Goal: Task Accomplishment & Management: Manage account settings

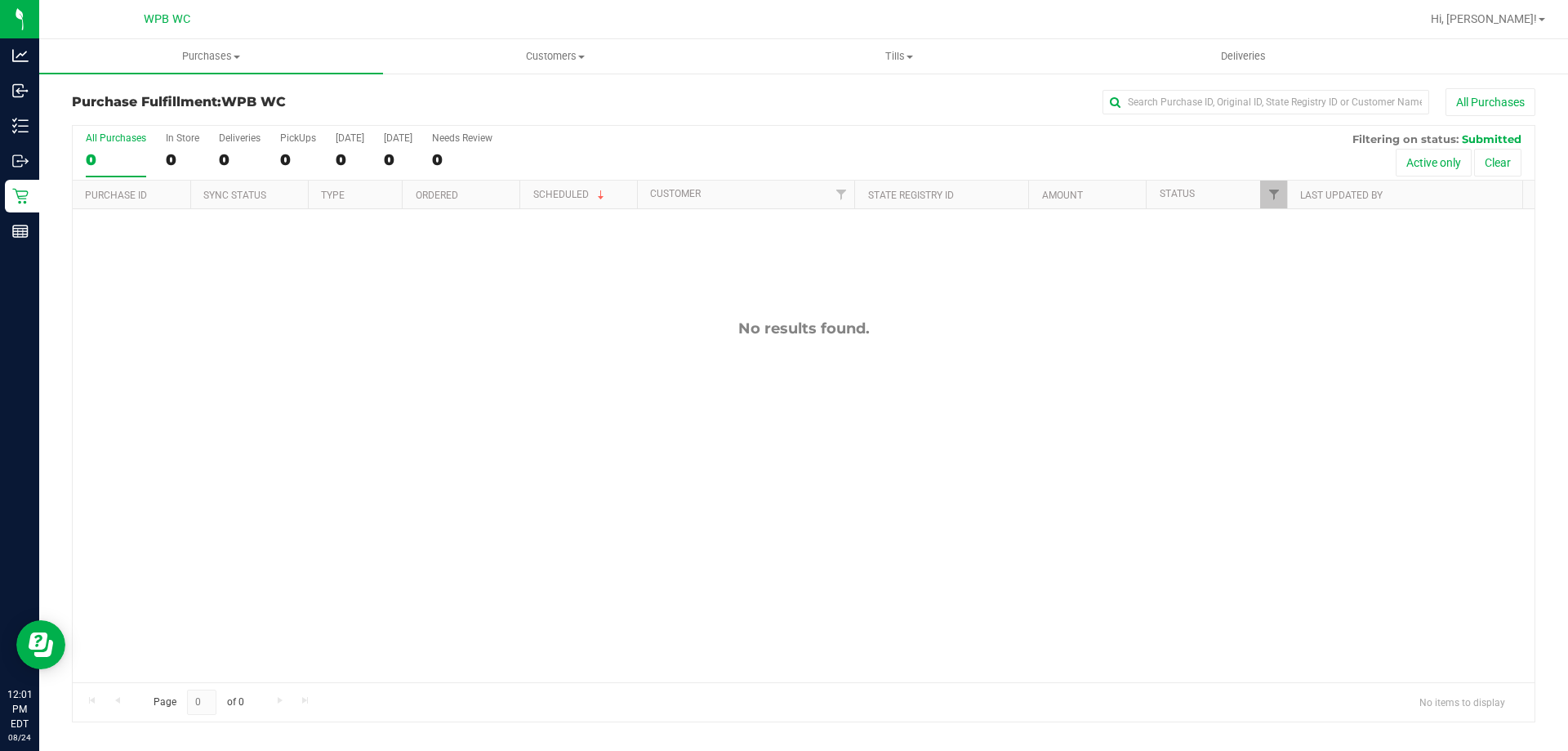
click at [484, 309] on div "No results found." at bounding box center [803, 501] width 1461 height 583
click at [297, 339] on div "11838873 (316971487) N/A Pickup [DATE] 12:16 PM EDT 8/24/2025 $17.50 Submitted …" at bounding box center [803, 446] width 1461 height 474
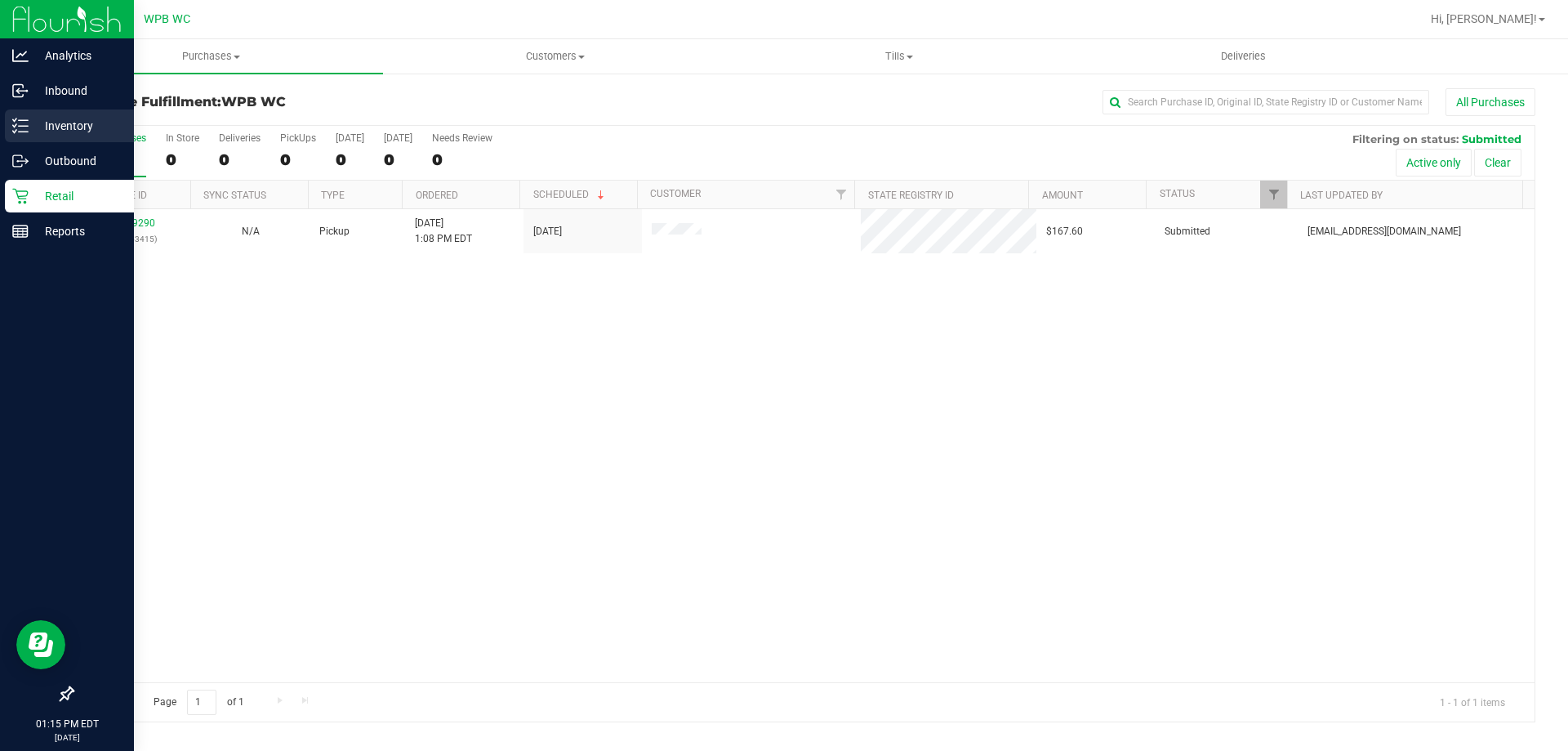
click at [25, 116] on div "Inventory" at bounding box center [69, 125] width 129 height 33
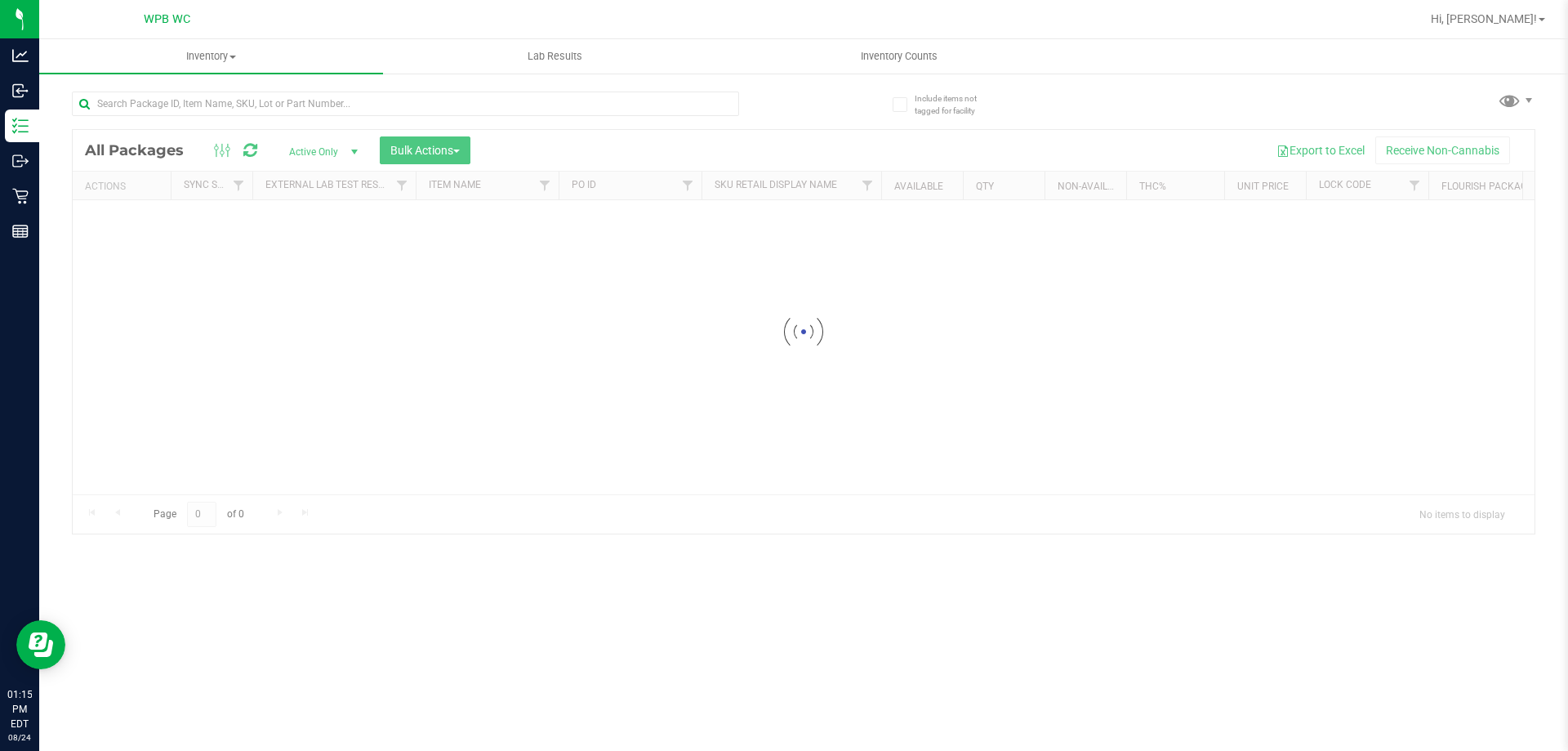
click at [188, 117] on div "Inventory All packages All inventory Waste log Create inventory Lab Results Inv…" at bounding box center [804, 395] width 1529 height 711
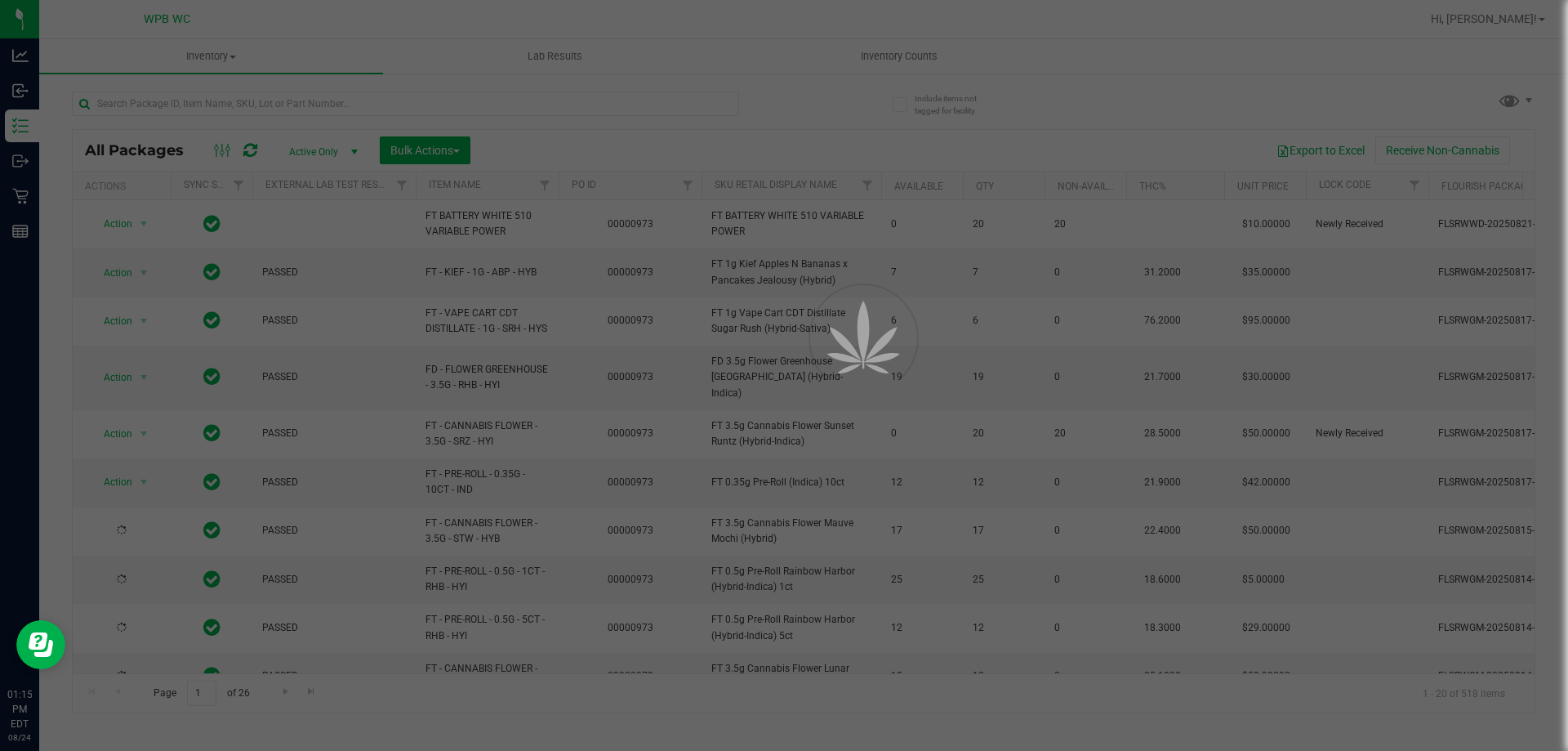
click at [191, 104] on div at bounding box center [784, 376] width 1568 height 751
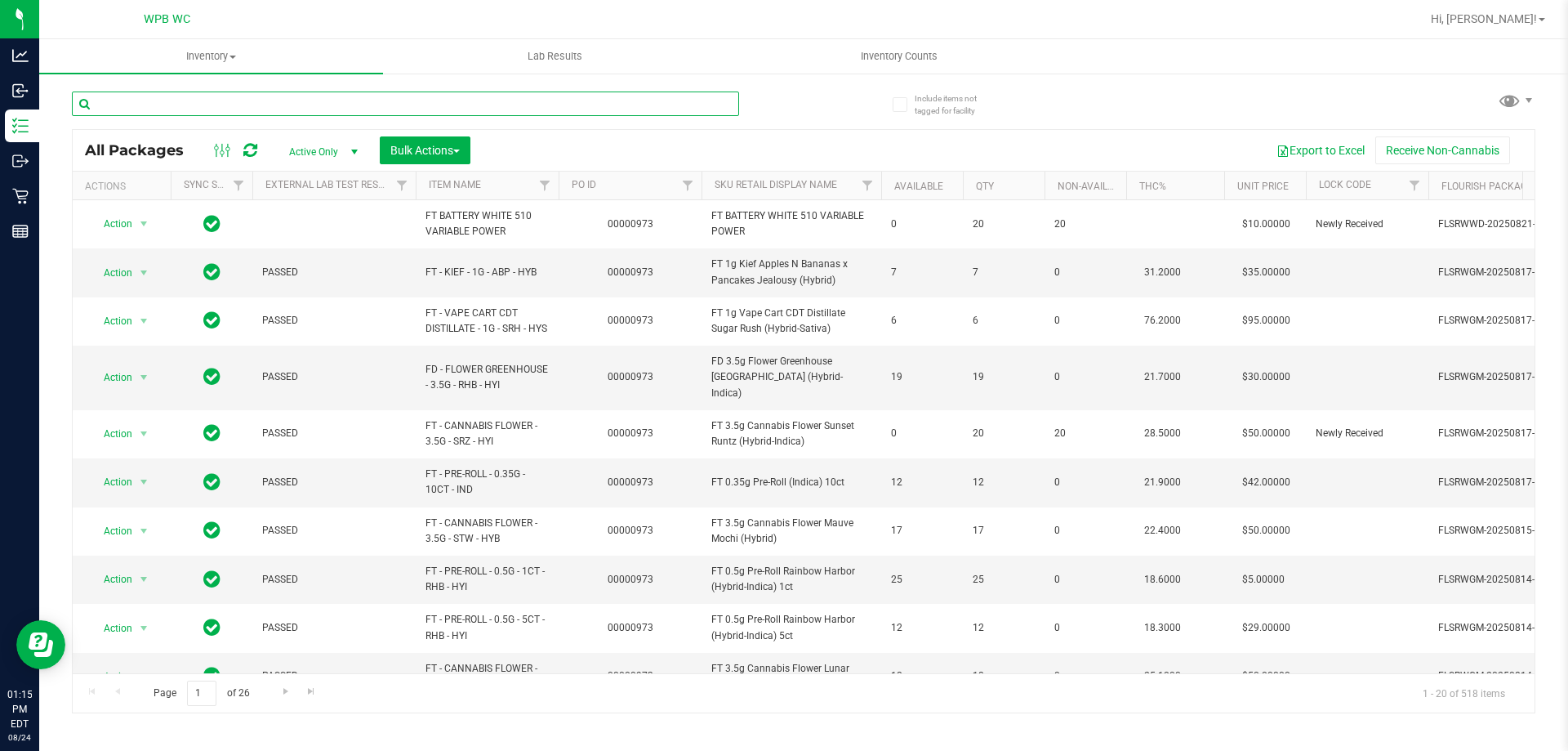
click at [191, 104] on input "text" at bounding box center [405, 104] width 668 height 25
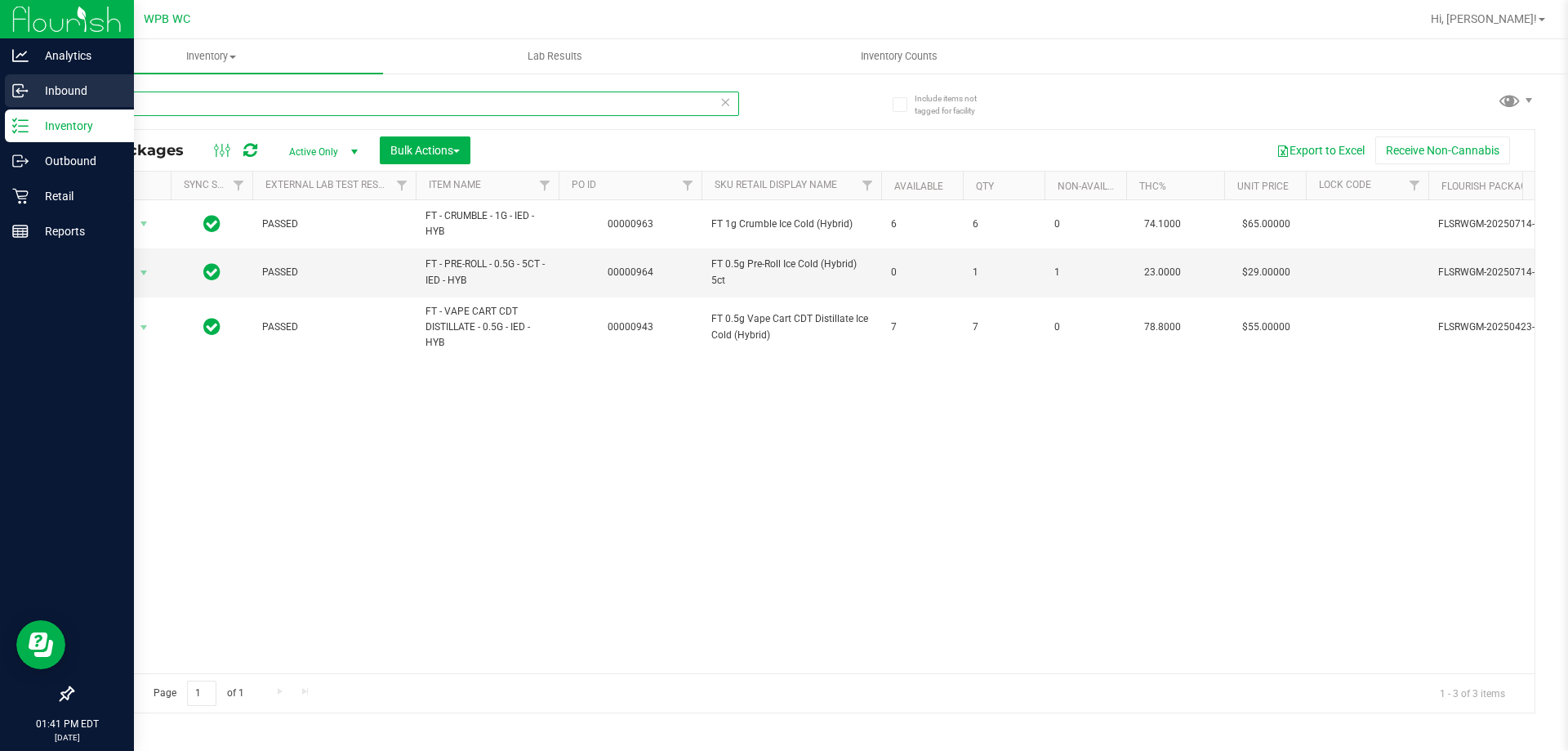
drag, startPoint x: 202, startPoint y: 114, endPoint x: 0, endPoint y: 92, distance: 203.2
click at [0, 92] on div "Analytics Inbound Inventory Outbound Retail Reports 01:41 PM EDT [DATE] 08/24 W…" at bounding box center [784, 376] width 1568 height 751
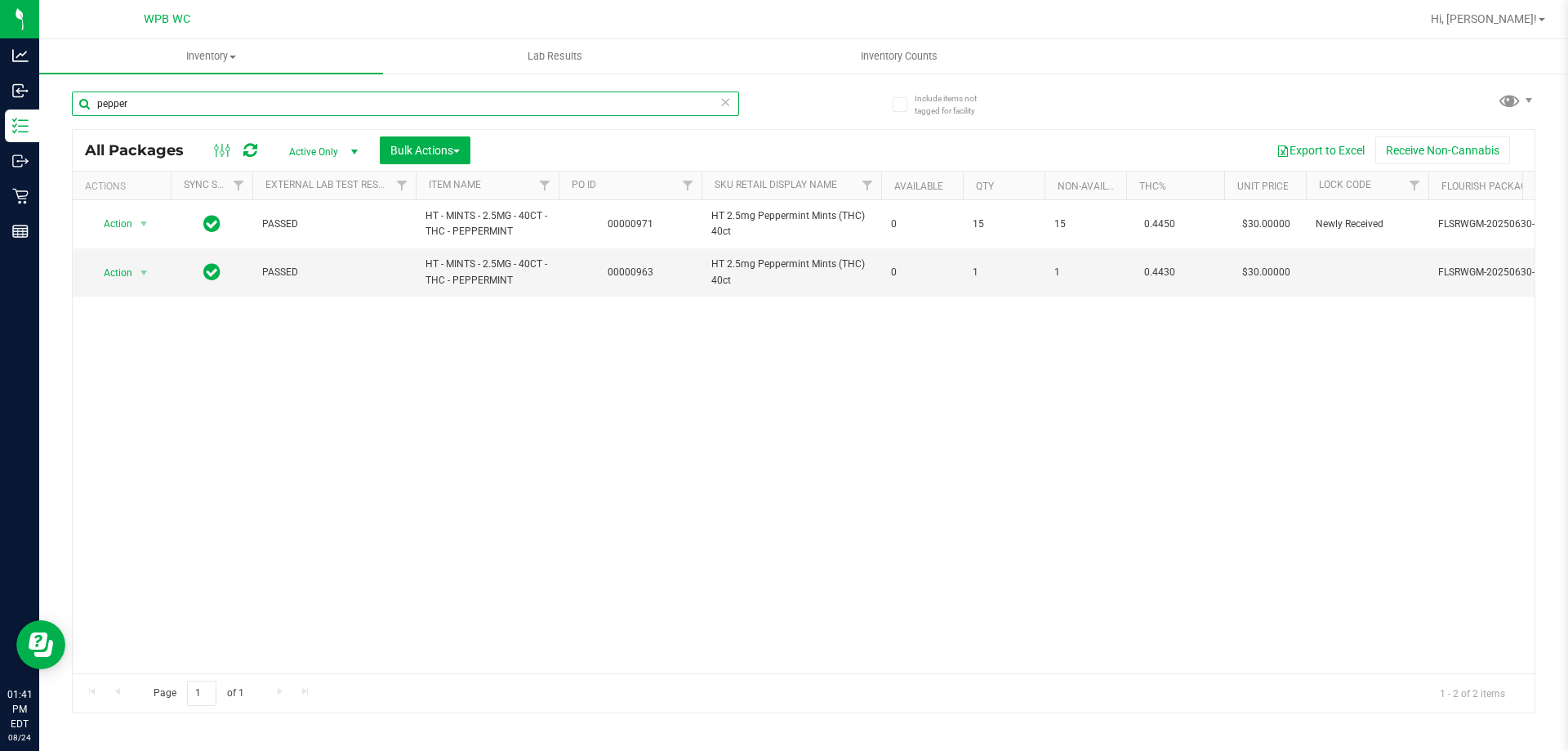
type input "pepper"
click at [722, 482] on div "Action Action Edit attributes Global inventory Locate package Package audit log…" at bounding box center [803, 437] width 1461 height 474
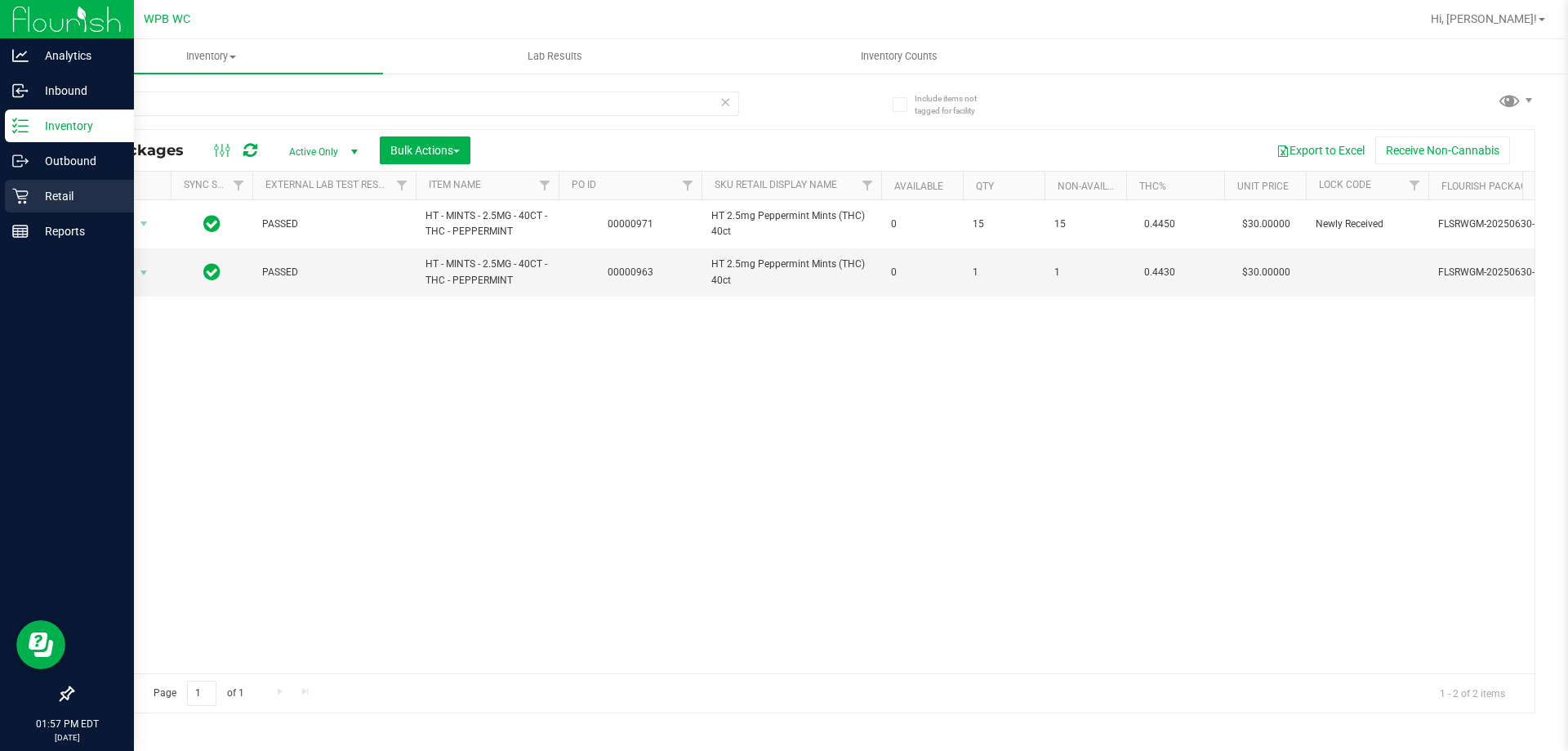
click at [24, 205] on div "Retail" at bounding box center [69, 196] width 129 height 33
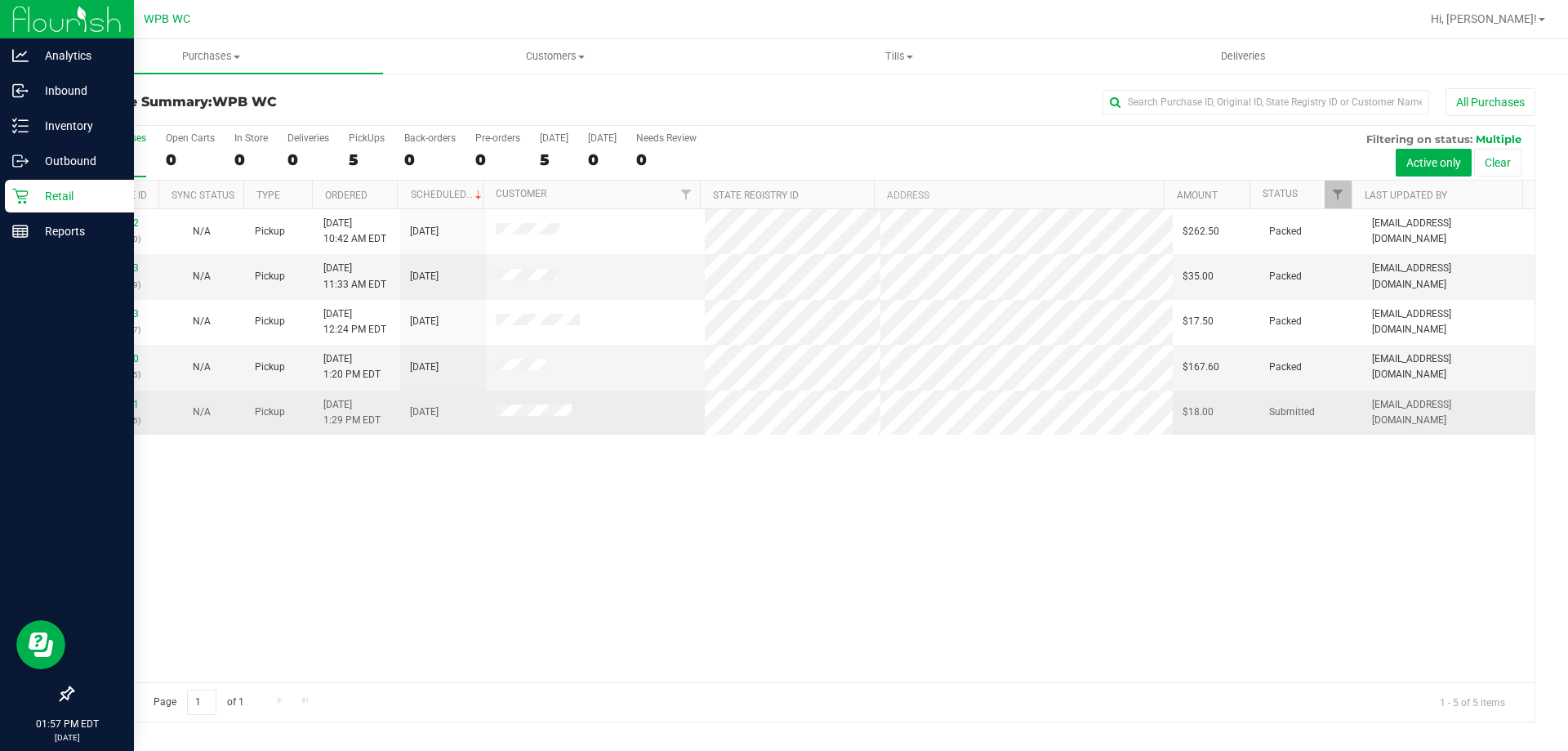
drag, startPoint x: 119, startPoint y: 394, endPoint x: 108, endPoint y: 416, distance: 24.6
click at [119, 394] on td "11839441 (316987335)" at bounding box center [115, 412] width 86 height 44
click at [108, 416] on p "(316987335)" at bounding box center [115, 420] width 66 height 15
click at [120, 401] on link "11839441" at bounding box center [116, 405] width 46 height 11
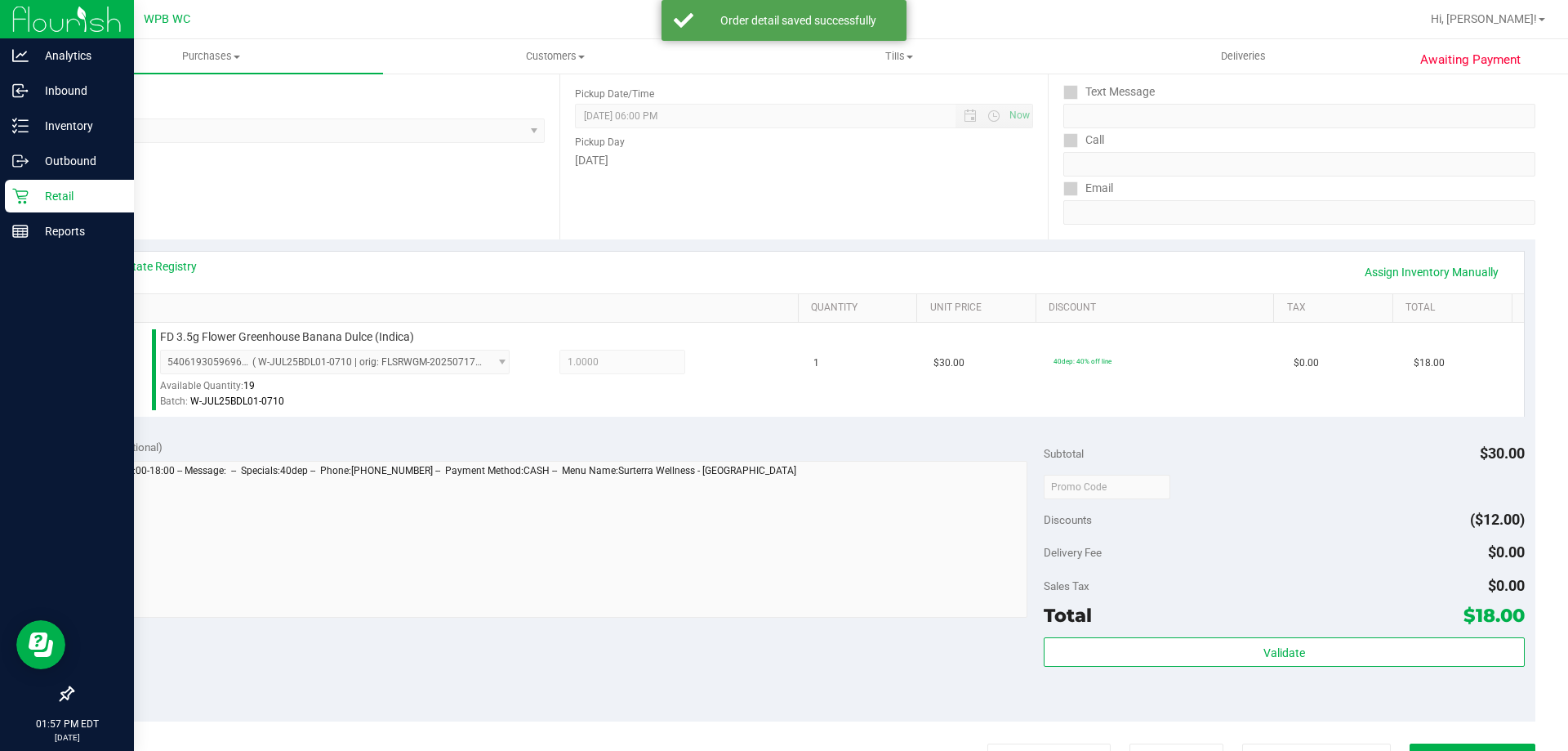
scroll to position [491, 0]
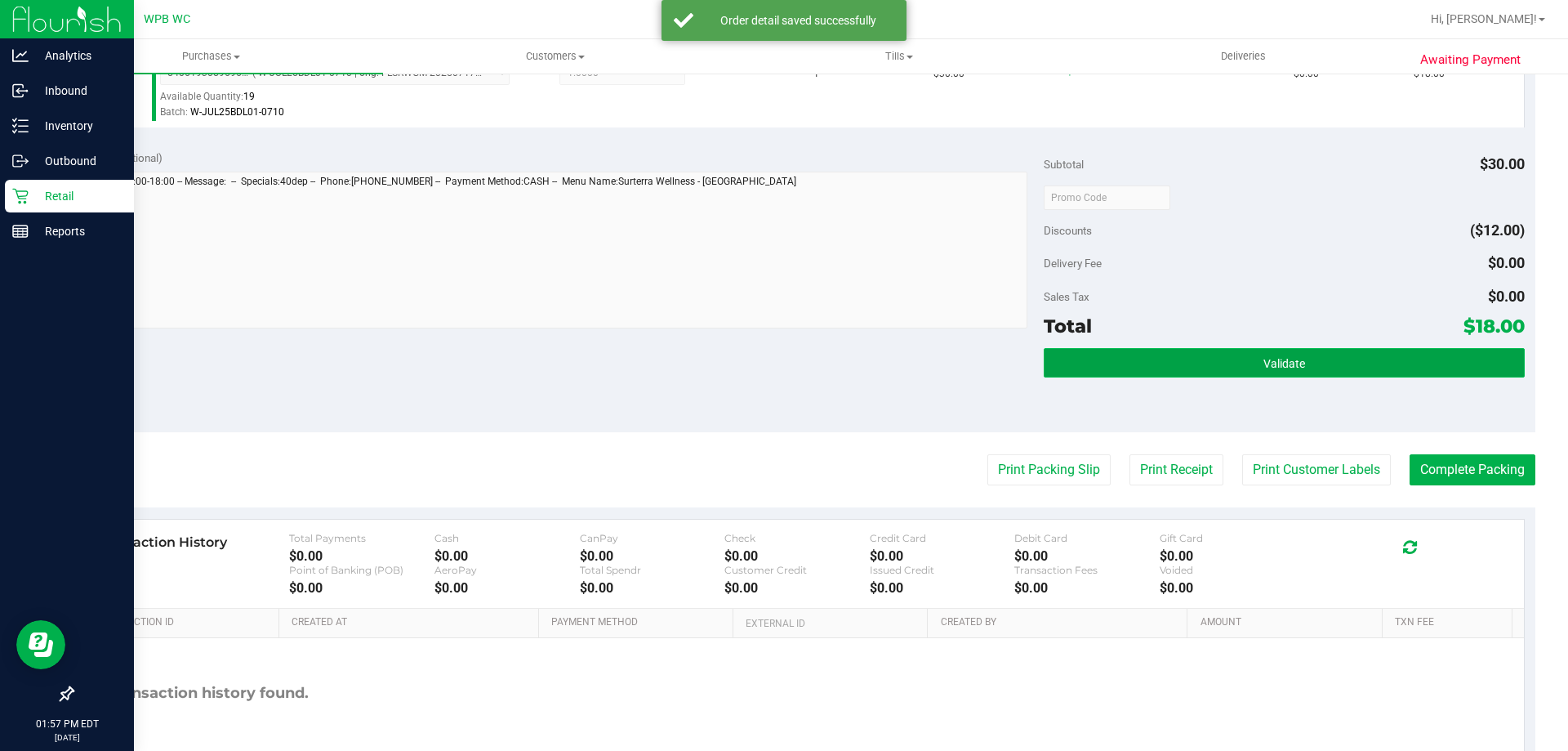
click at [1078, 375] on button "Validate" at bounding box center [1283, 362] width 480 height 29
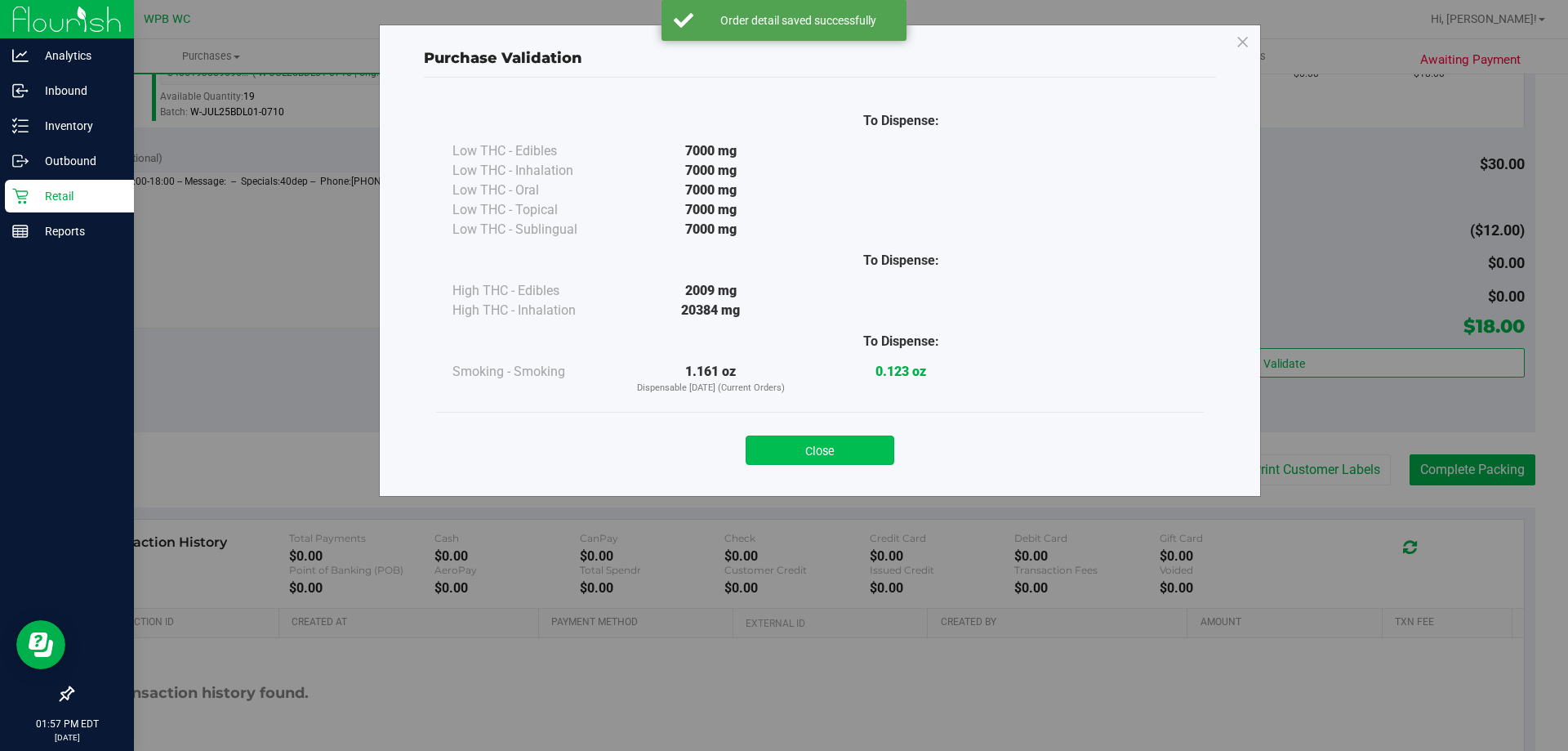
click at [837, 436] on div "Close" at bounding box center [820, 444] width 743 height 41
click at [836, 449] on button "Close" at bounding box center [820, 450] width 149 height 29
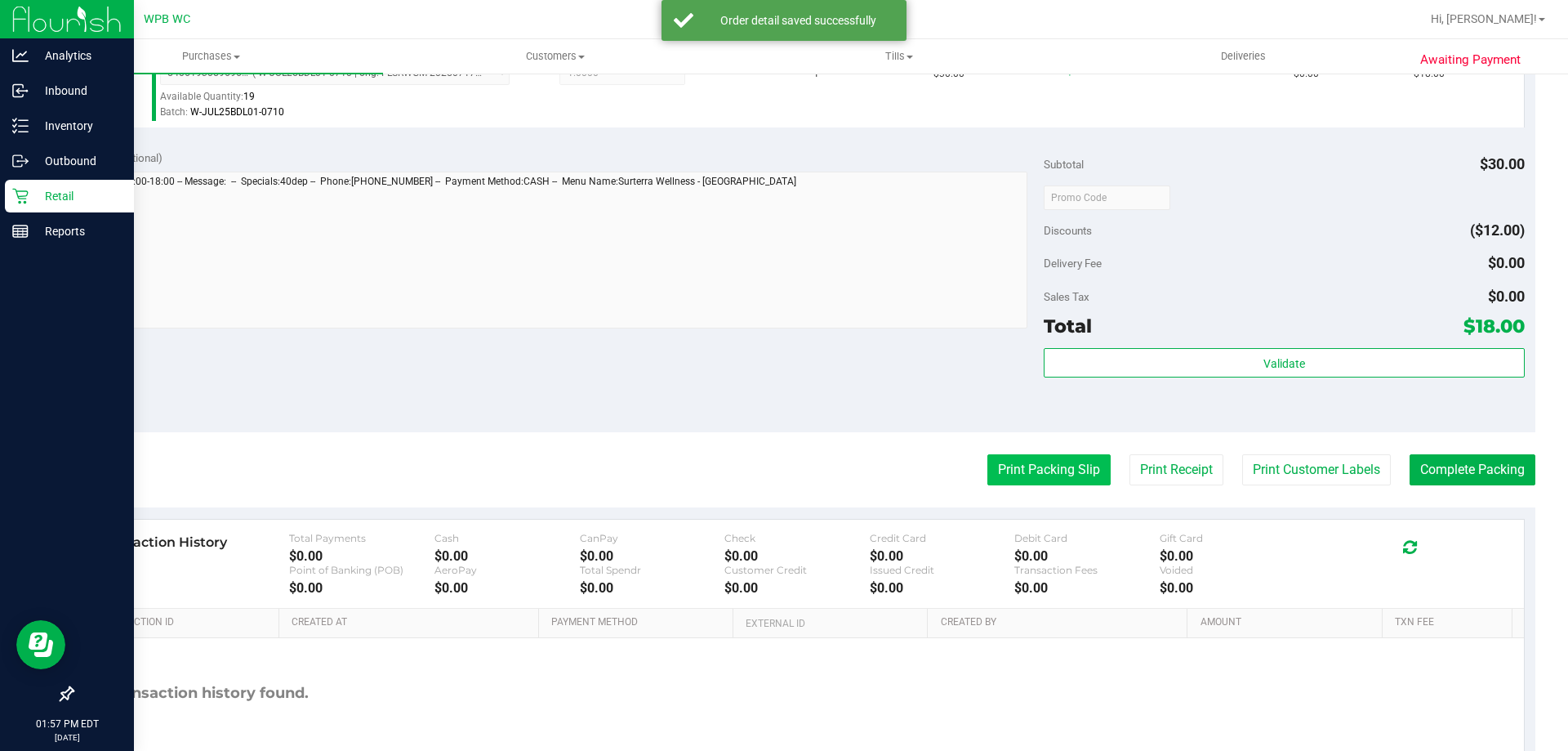
click at [1045, 463] on button "Print Packing Slip" at bounding box center [1048, 470] width 124 height 31
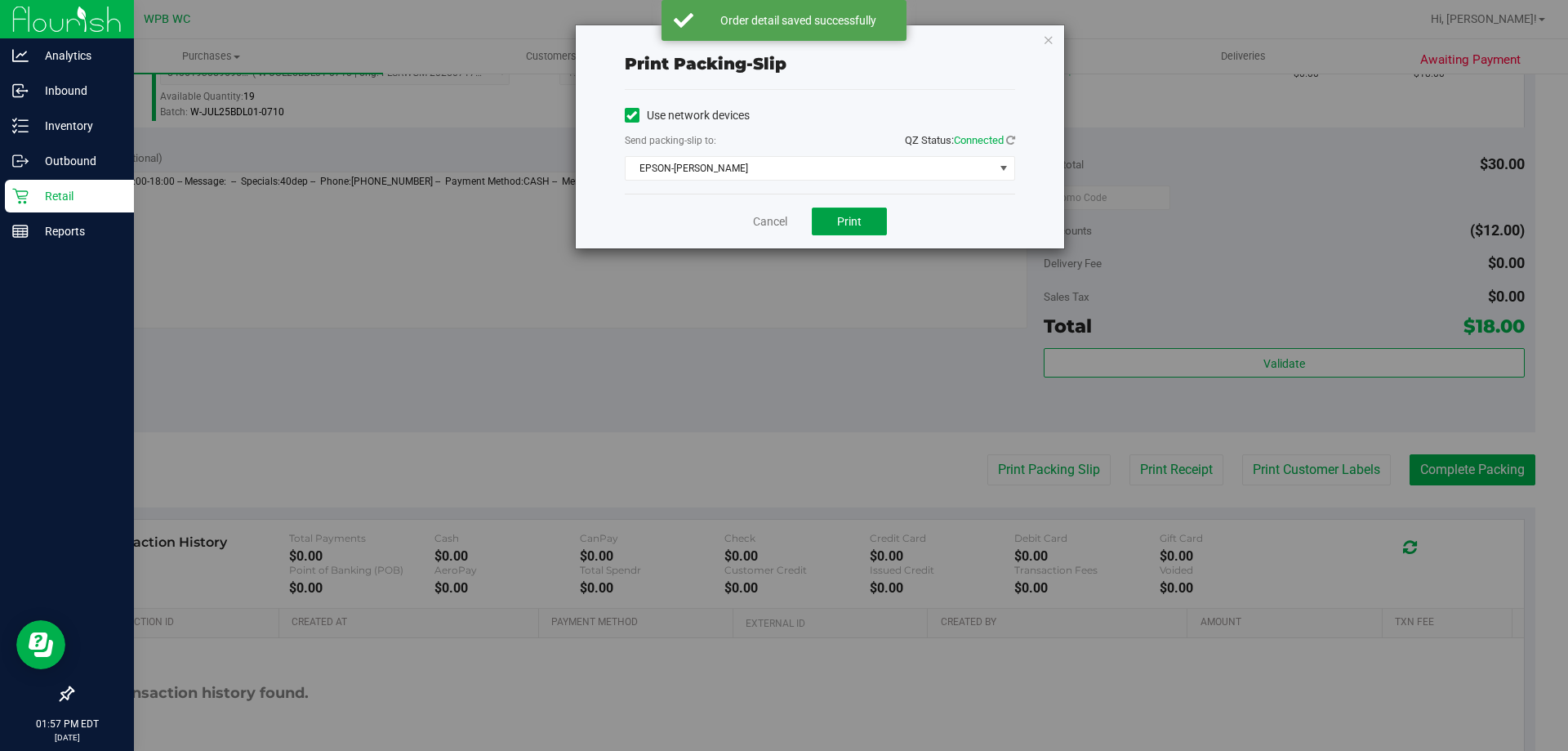
drag, startPoint x: 849, startPoint y: 215, endPoint x: 790, endPoint y: 246, distance: 66.6
click at [848, 217] on span "Print" at bounding box center [850, 222] width 25 height 13
click at [773, 219] on link "Cancel" at bounding box center [770, 222] width 34 height 17
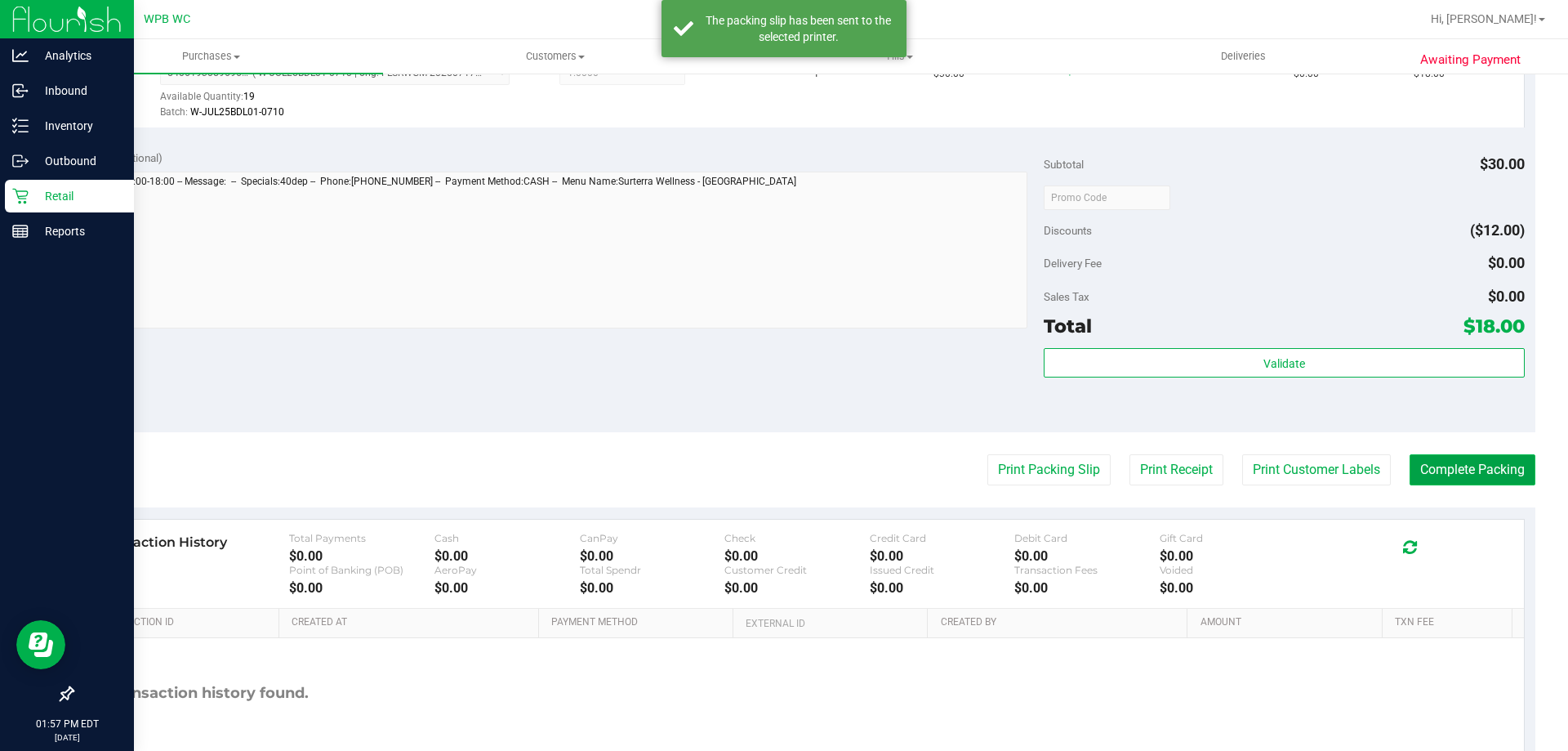
click at [1464, 467] on button "Complete Packing" at bounding box center [1472, 470] width 125 height 31
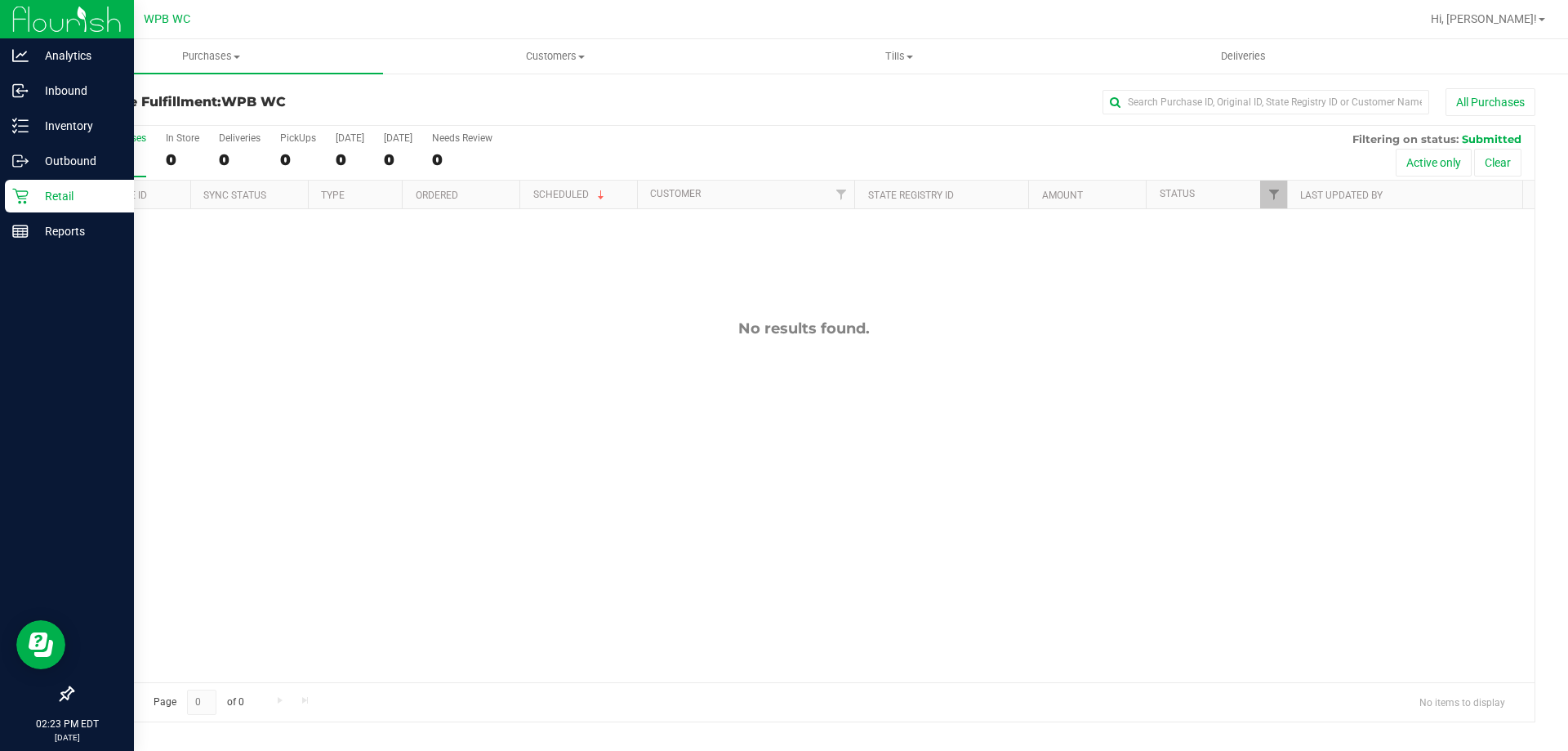
click at [22, 201] on icon at bounding box center [20, 195] width 16 height 16
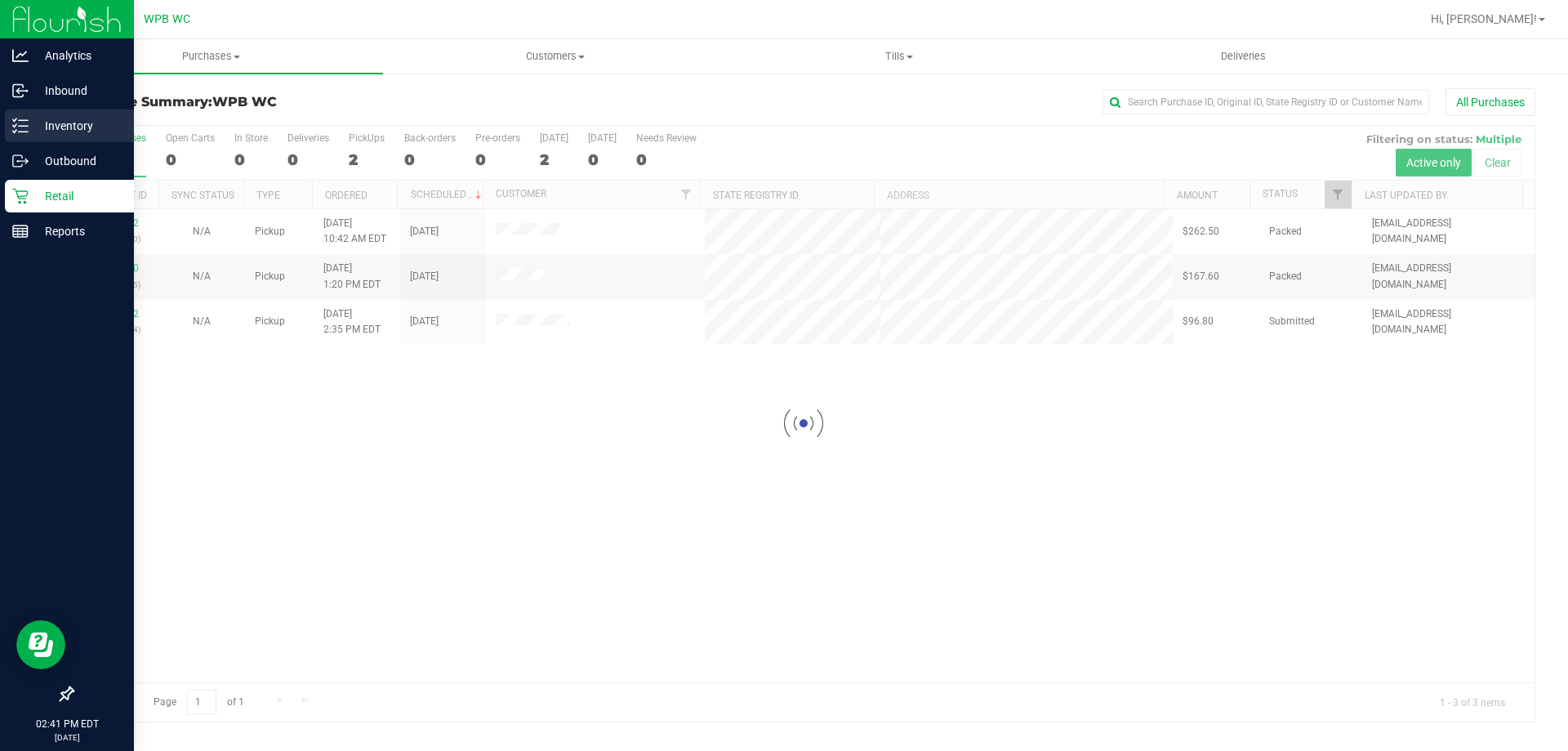
click at [55, 119] on p "Inventory" at bounding box center [77, 125] width 98 height 20
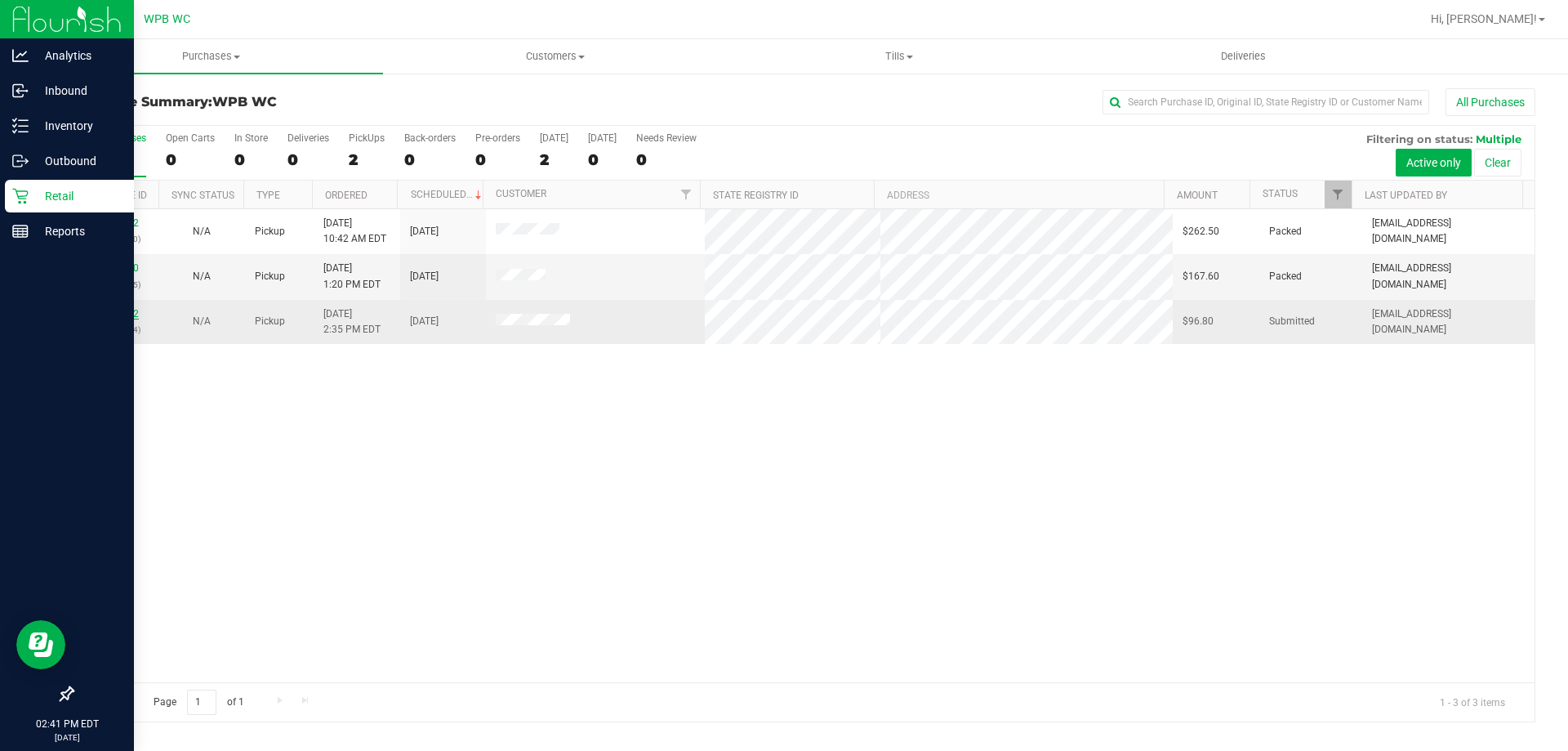
click at [125, 319] on link "11839942" at bounding box center [116, 314] width 46 height 11
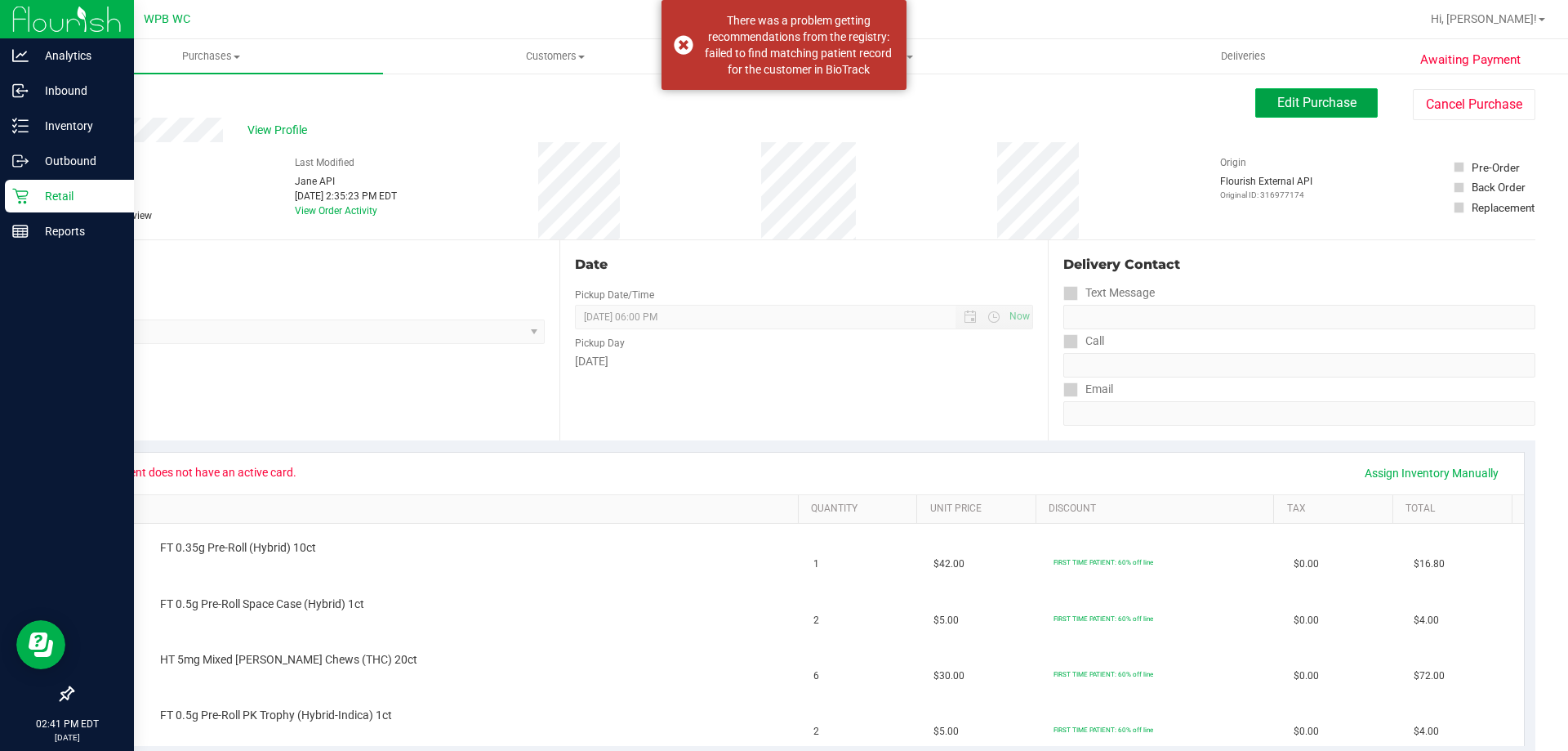
click at [1333, 96] on span "Edit Purchase" at bounding box center [1317, 102] width 79 height 15
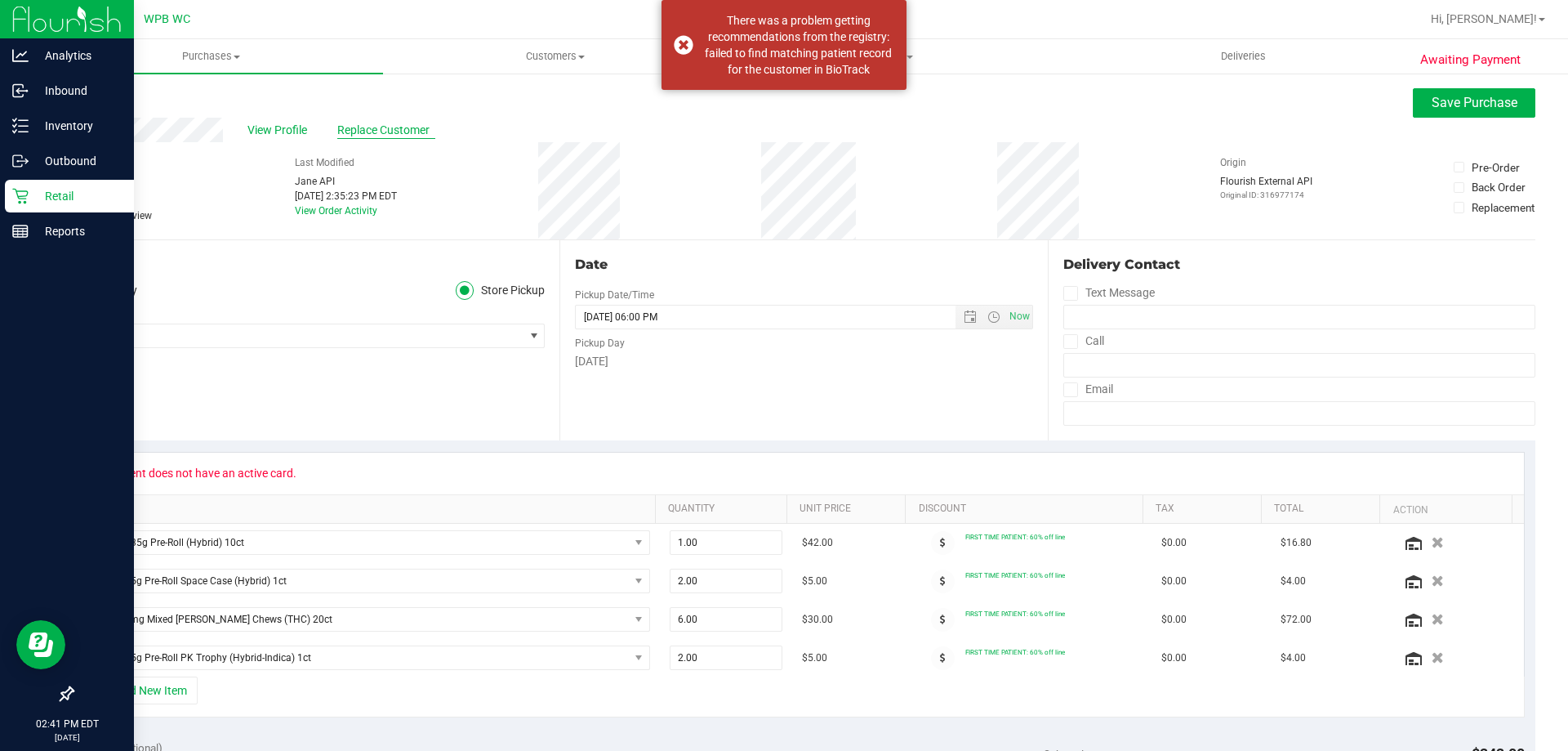
click at [355, 127] on span "Replace Customer" at bounding box center [387, 130] width 98 height 17
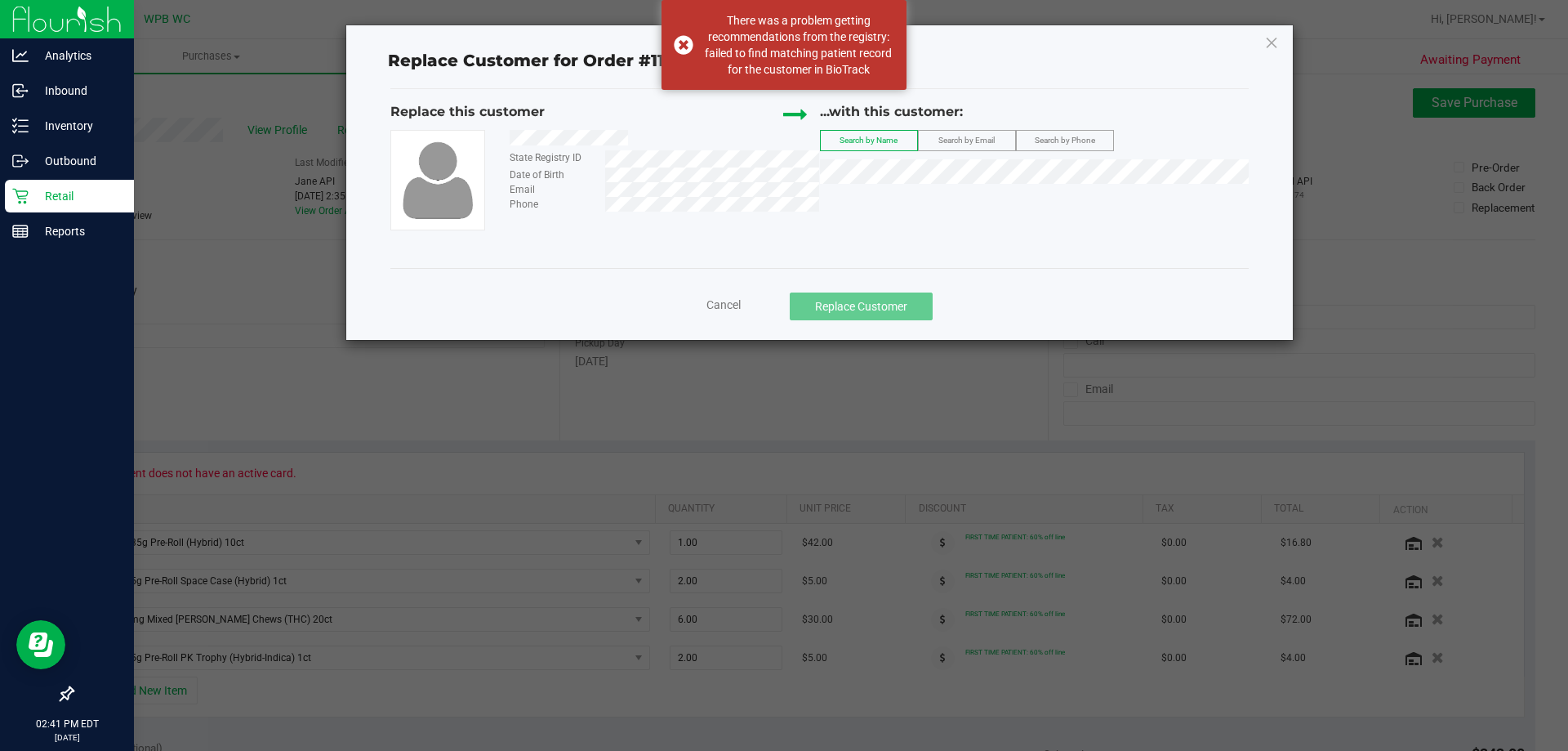
click at [963, 137] on span "Search by Email" at bounding box center [966, 141] width 57 height 9
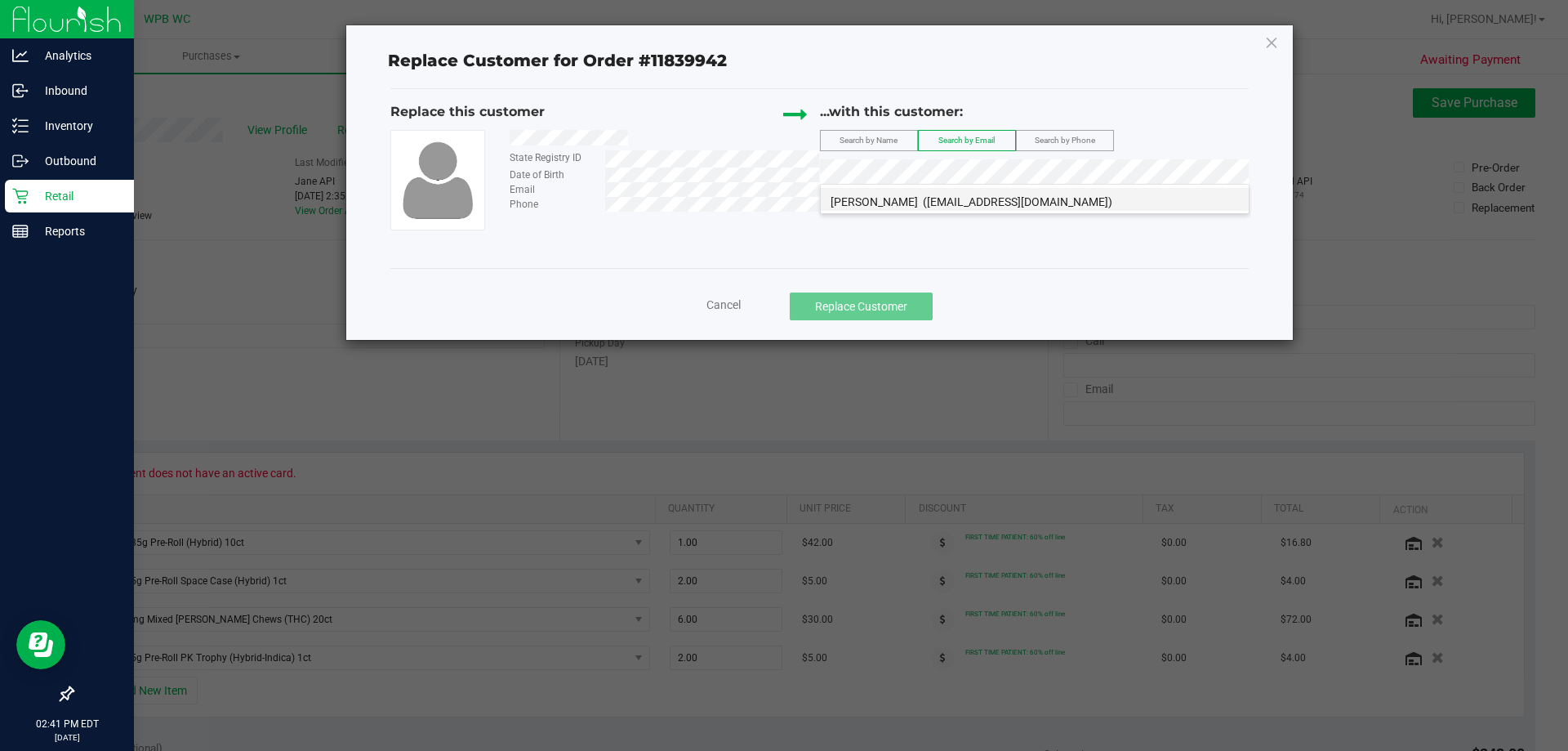
click at [879, 195] on span "[PERSON_NAME]" at bounding box center [874, 202] width 88 height 13
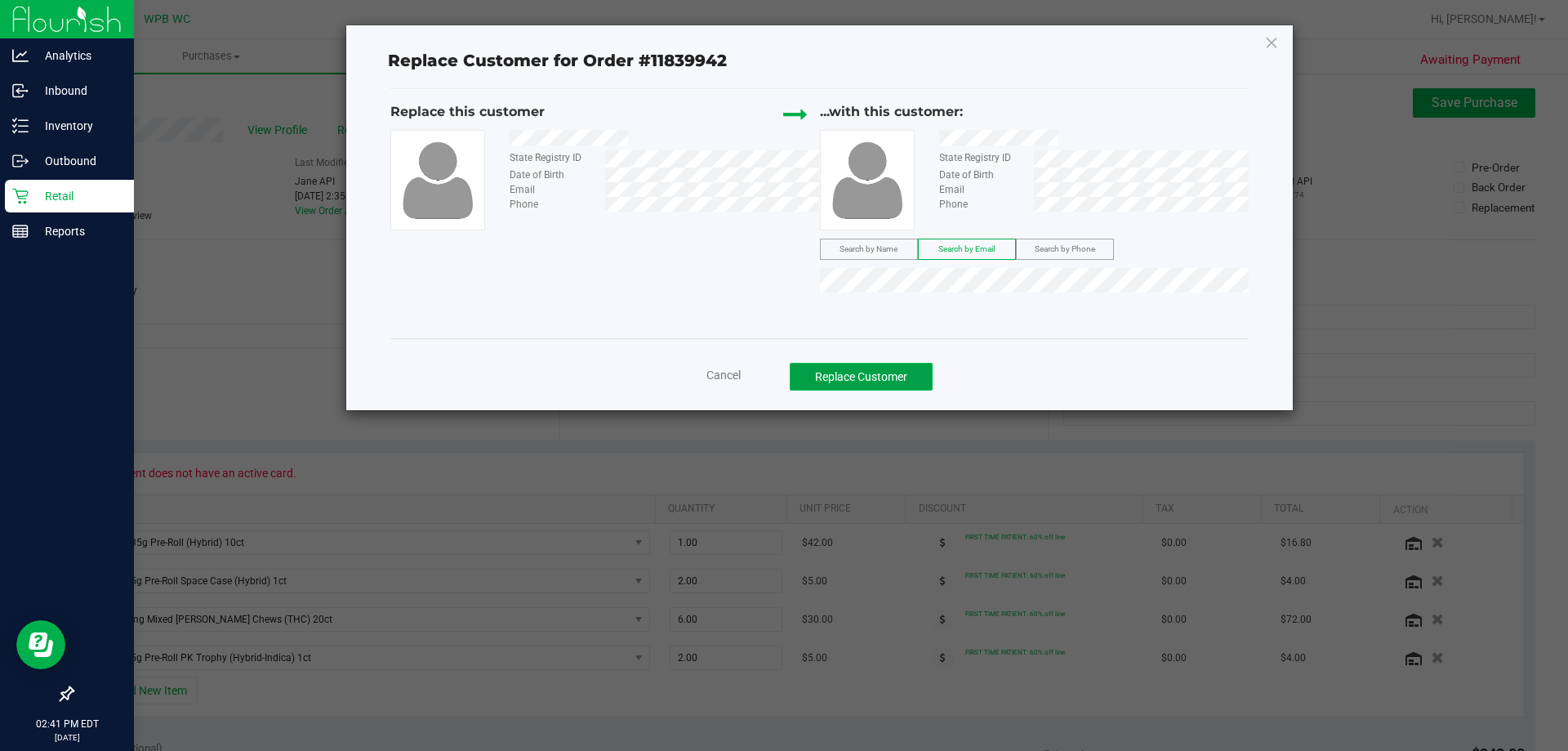
click at [863, 383] on button "Replace Customer" at bounding box center [862, 376] width 143 height 27
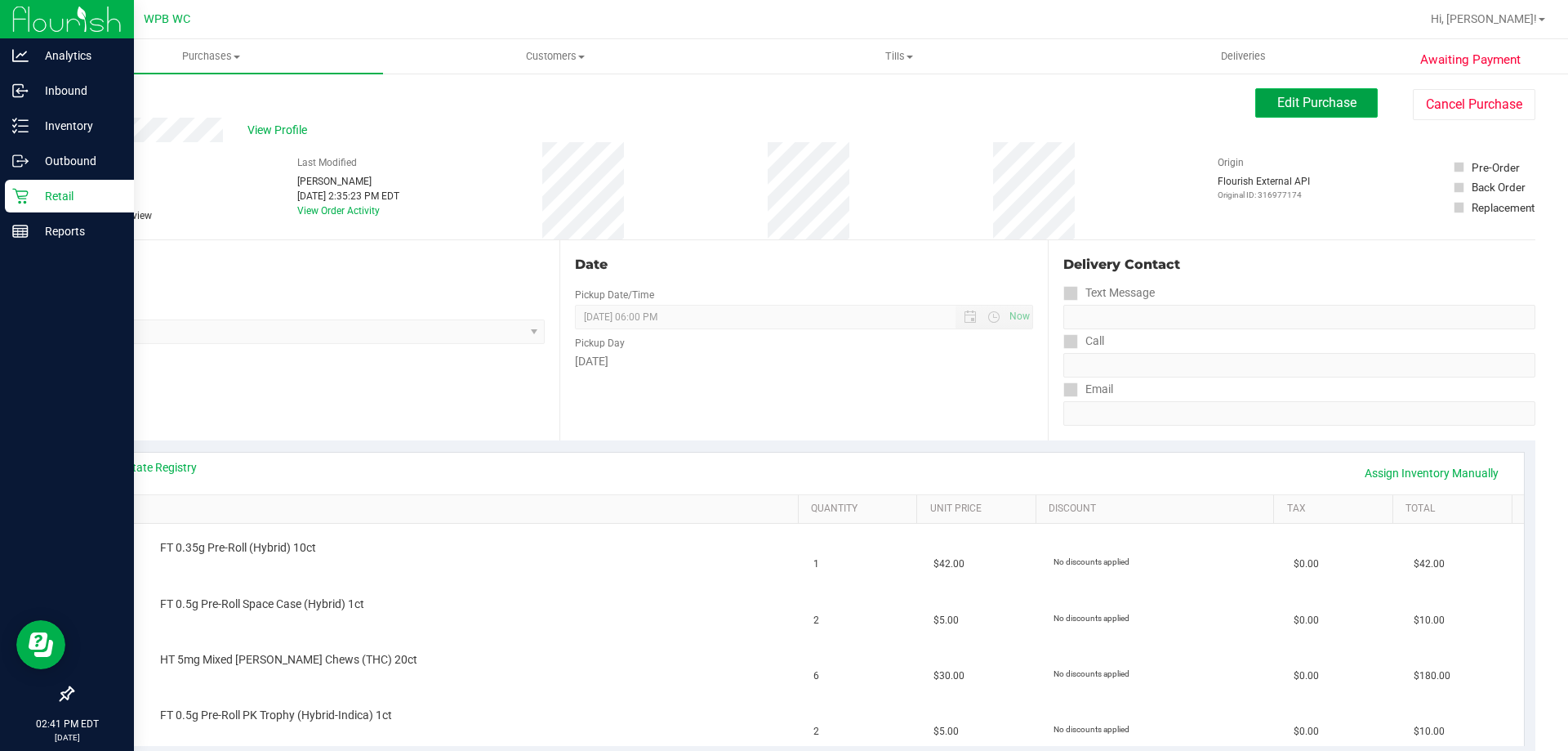
click at [1278, 106] on span "Edit Purchase" at bounding box center [1317, 102] width 79 height 15
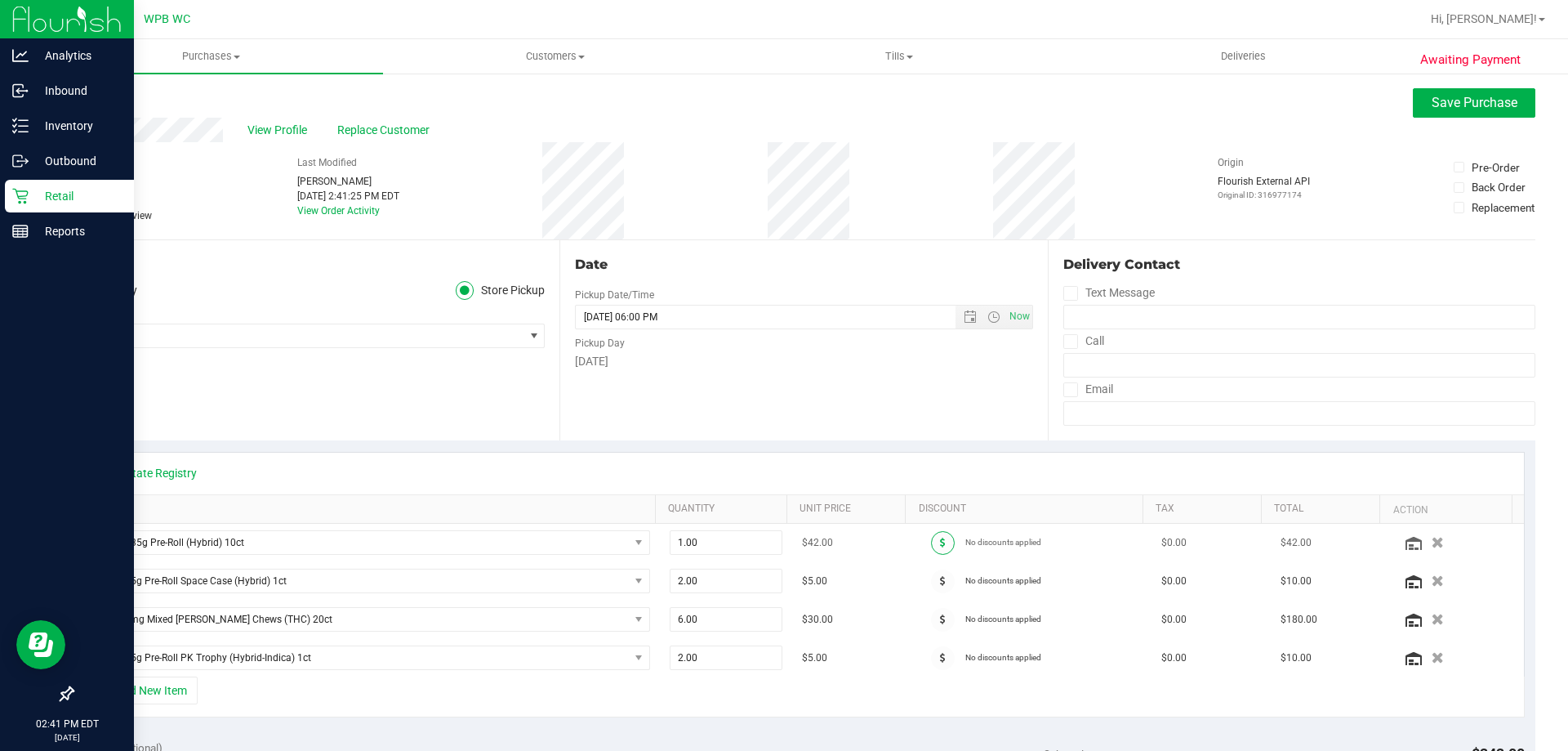
click at [933, 542] on span at bounding box center [942, 542] width 24 height 24
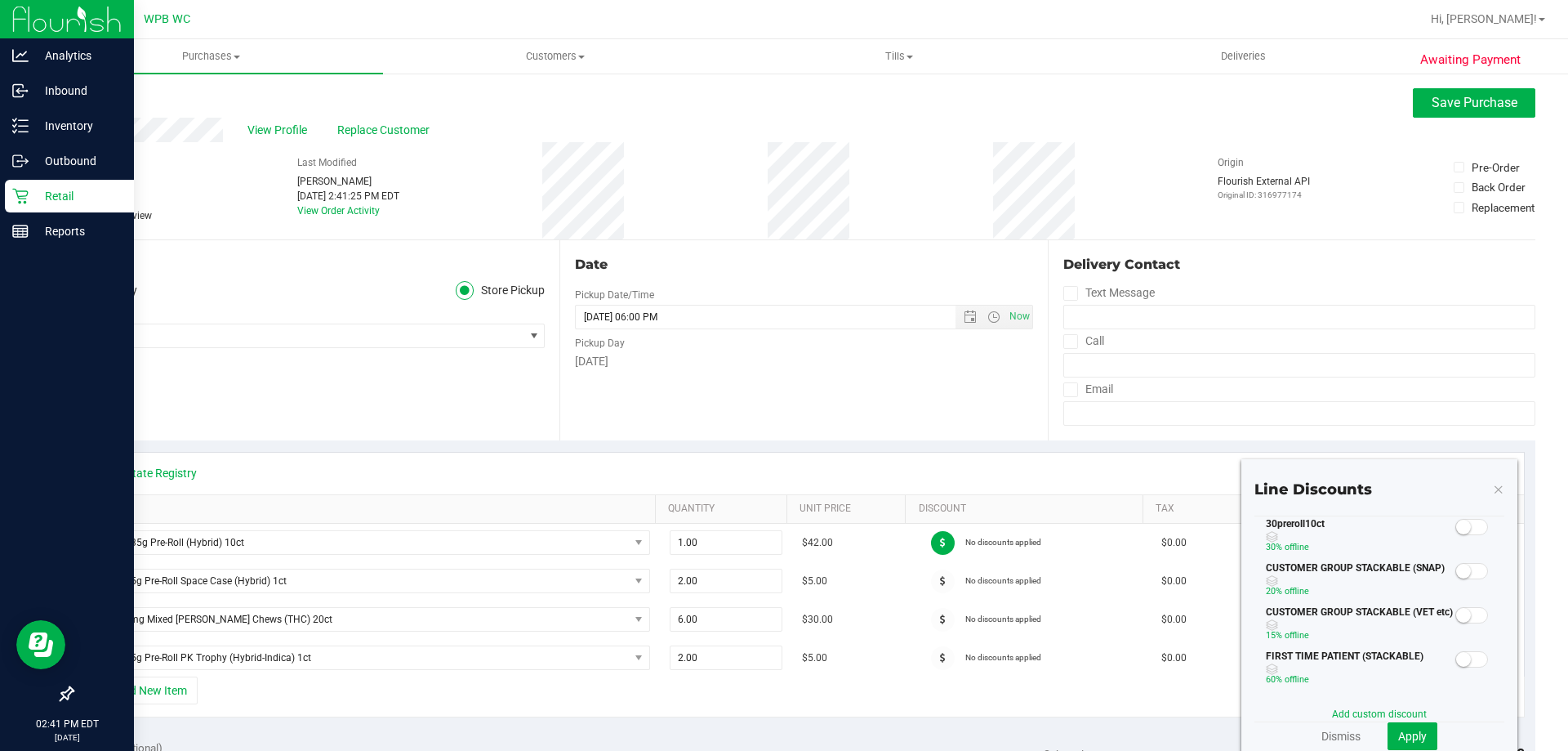
click at [1466, 526] on span at bounding box center [1472, 526] width 33 height 16
click at [1394, 727] on button "Apply" at bounding box center [1412, 736] width 50 height 27
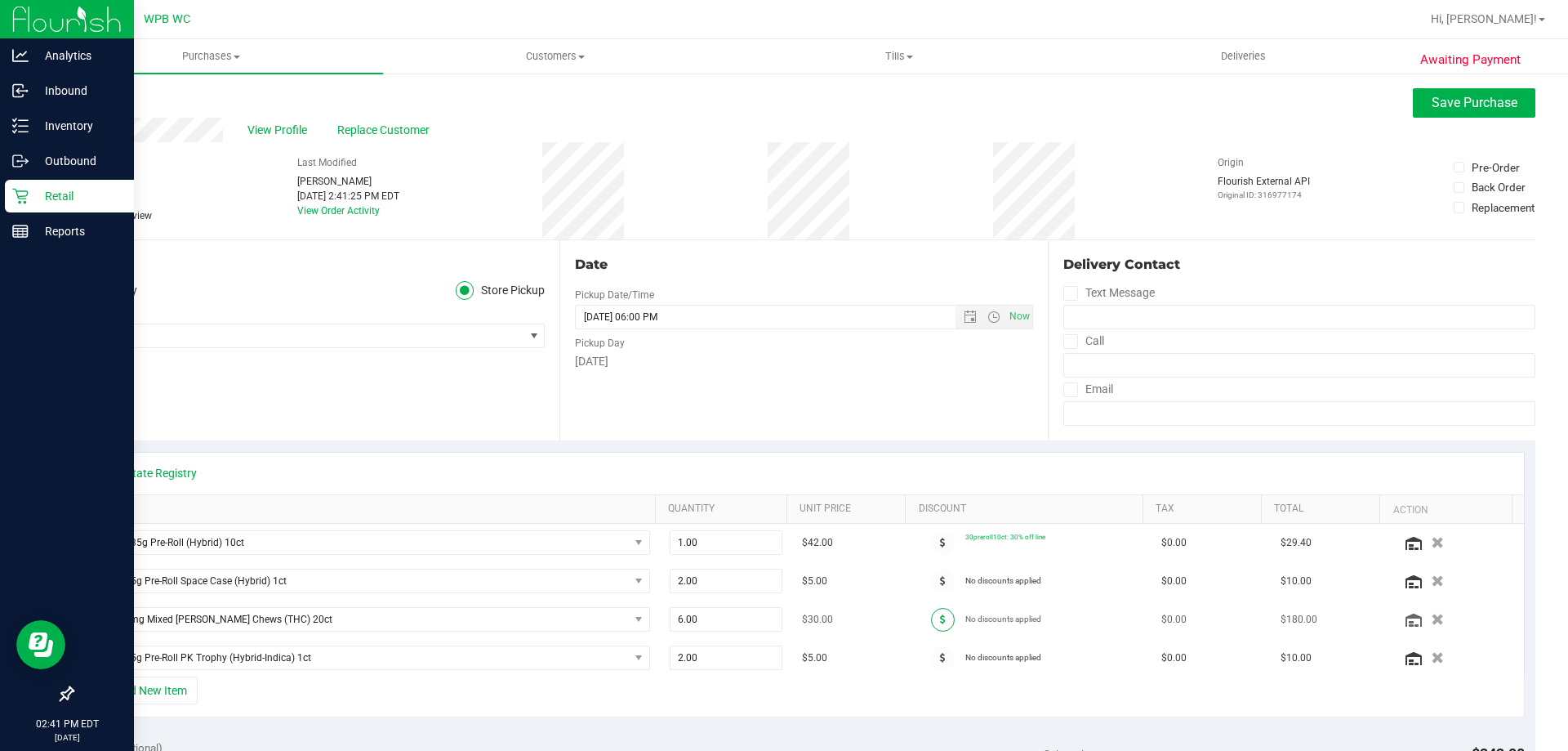
click at [940, 624] on icon at bounding box center [943, 619] width 6 height 9
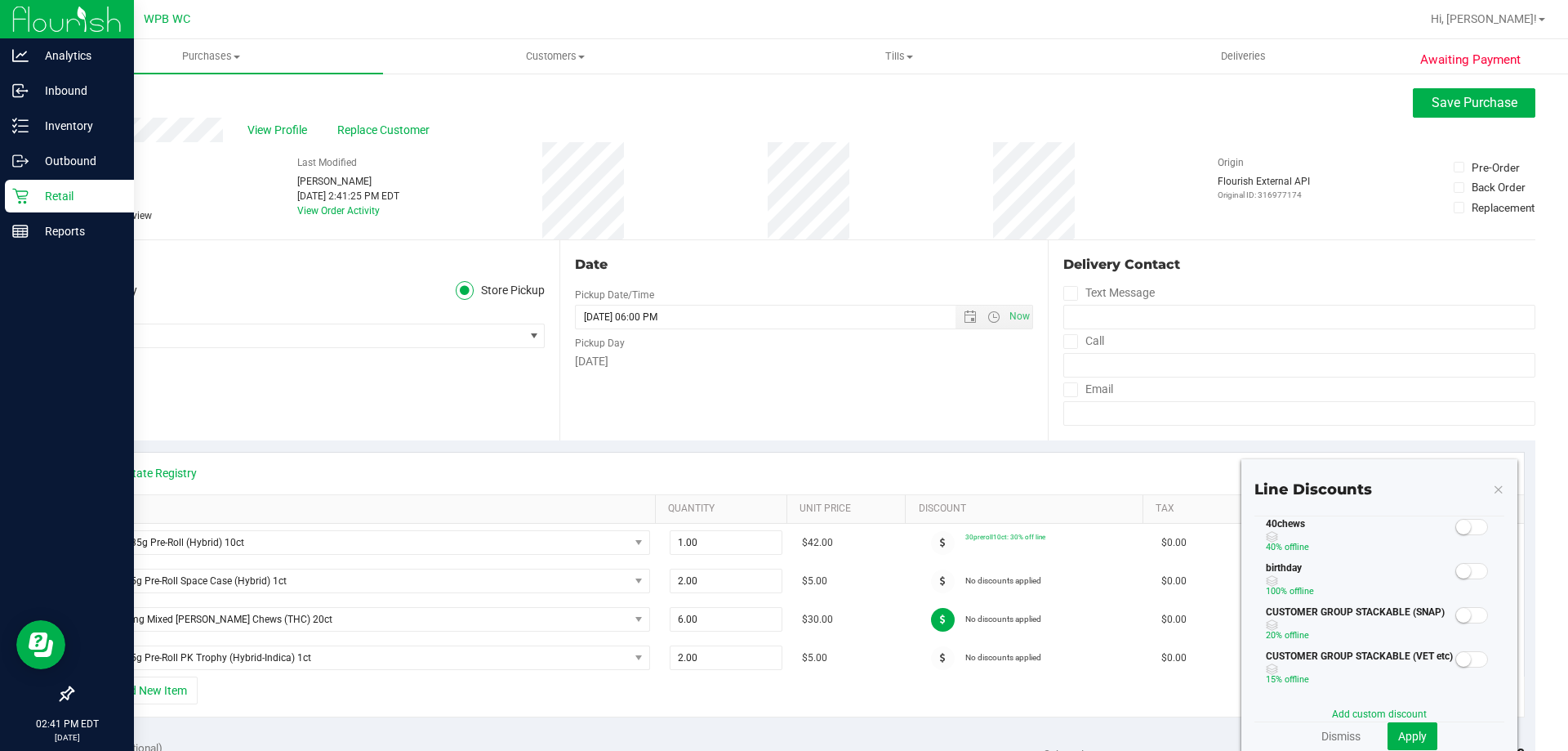
click at [1474, 528] on span at bounding box center [1472, 526] width 33 height 16
click at [1406, 741] on span "Apply" at bounding box center [1412, 737] width 28 height 13
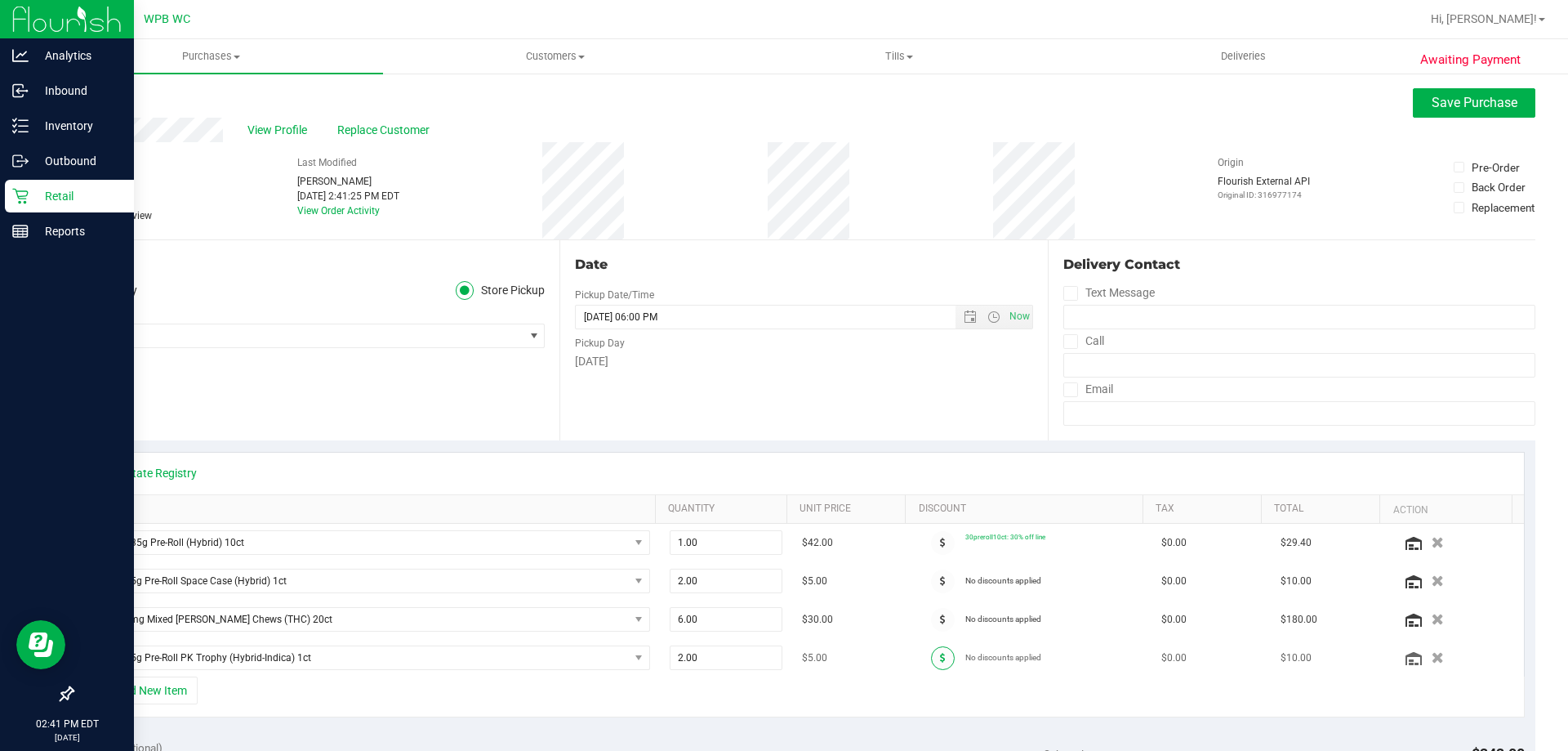
click at [933, 659] on span at bounding box center [942, 658] width 24 height 24
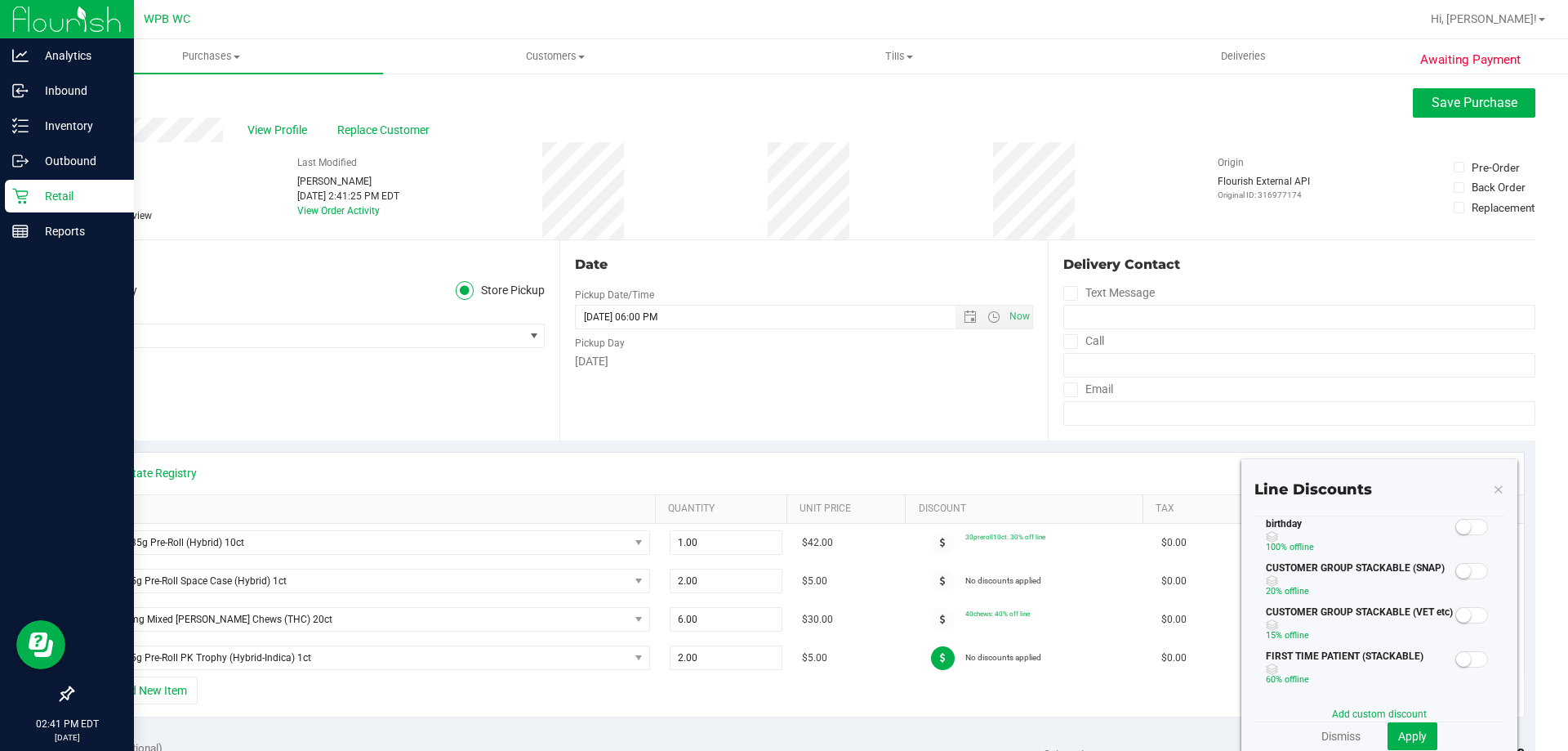
click at [1320, 726] on div "Dismiss Apply" at bounding box center [1378, 736] width 250 height 27
click at [1322, 728] on link "Dismiss" at bounding box center [1342, 736] width 40 height 16
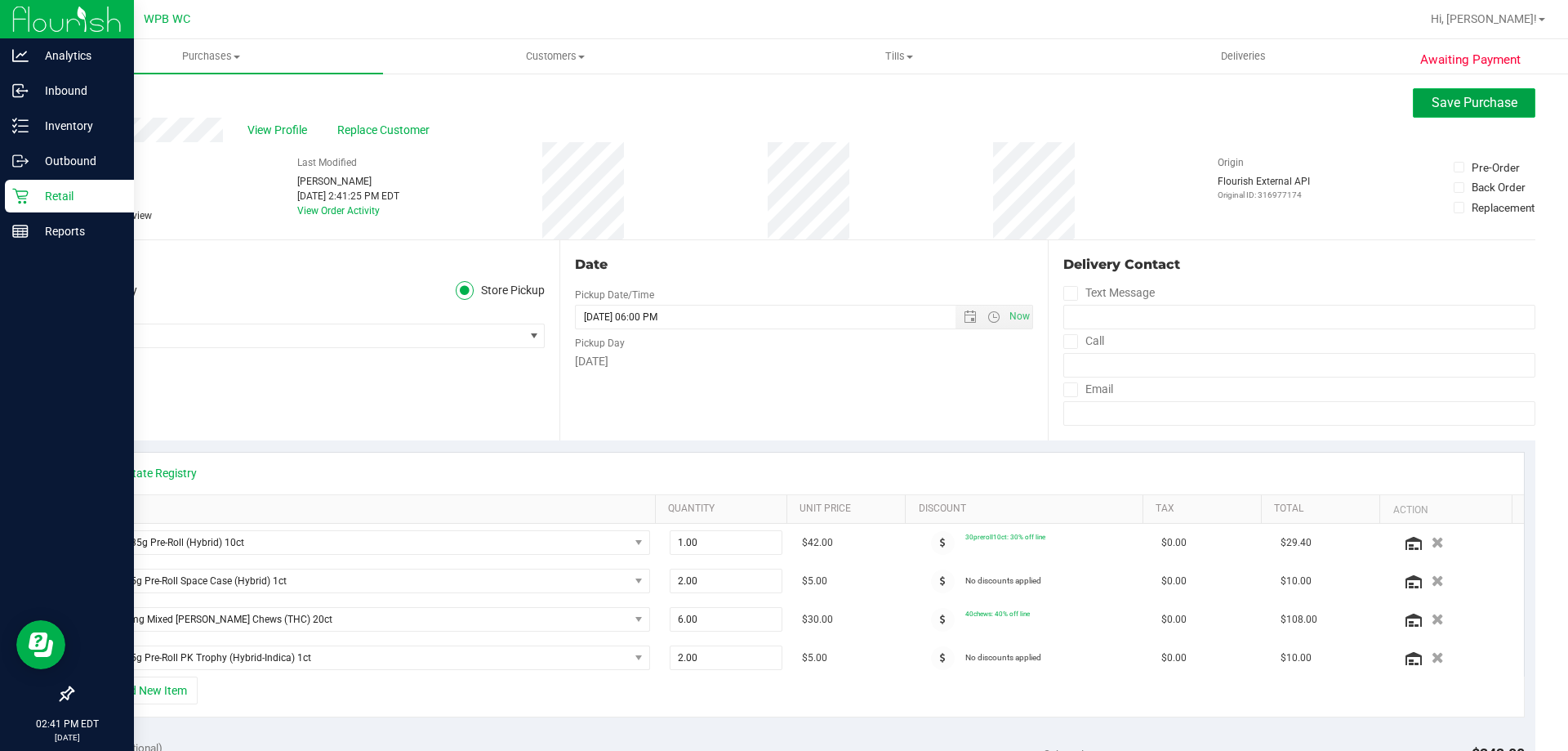
click at [1452, 92] on button "Save Purchase" at bounding box center [1475, 103] width 123 height 29
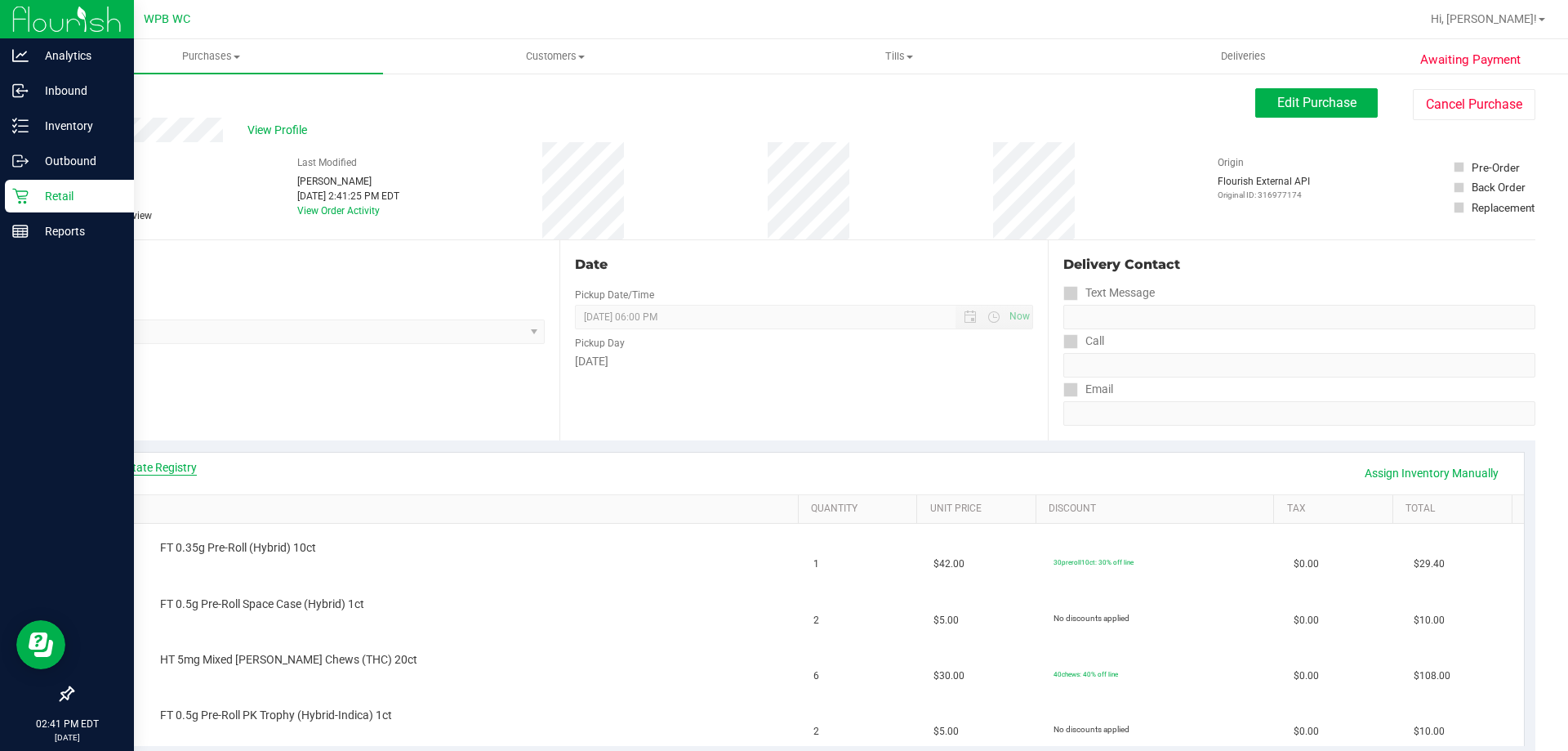
click at [114, 461] on link "View State Registry" at bounding box center [148, 467] width 98 height 16
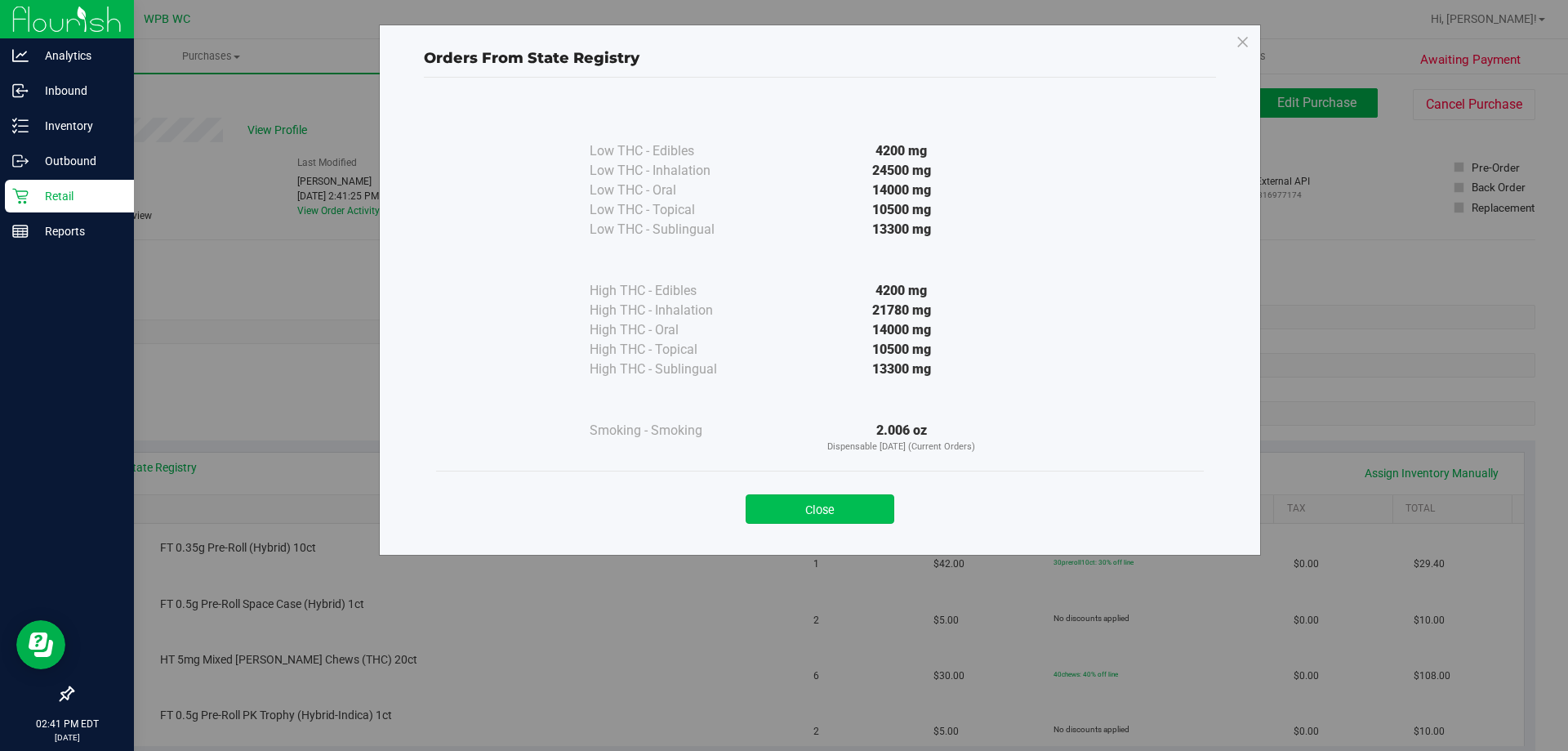
click at [827, 518] on button "Close" at bounding box center [820, 509] width 149 height 29
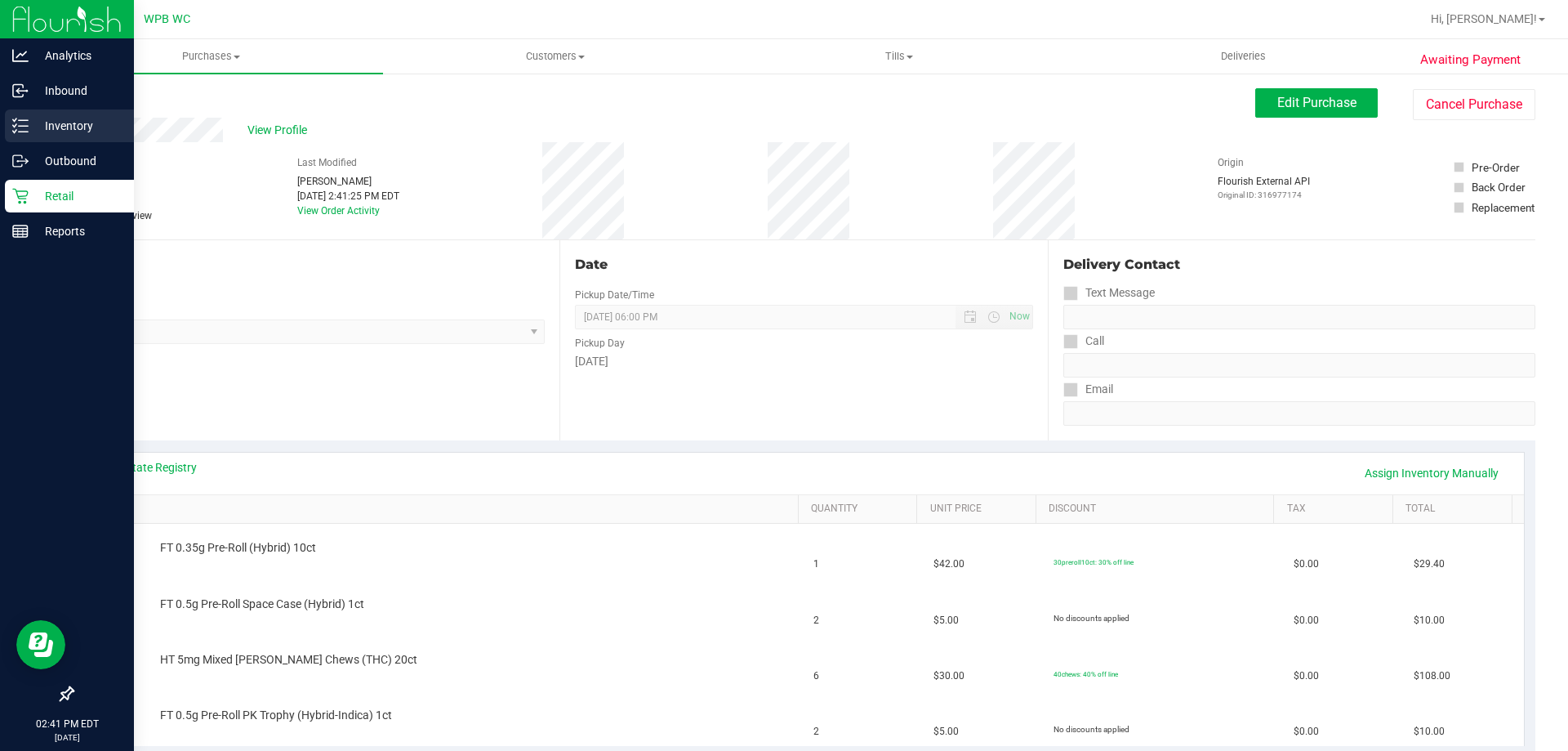
click at [55, 113] on div "Inventory" at bounding box center [69, 125] width 129 height 33
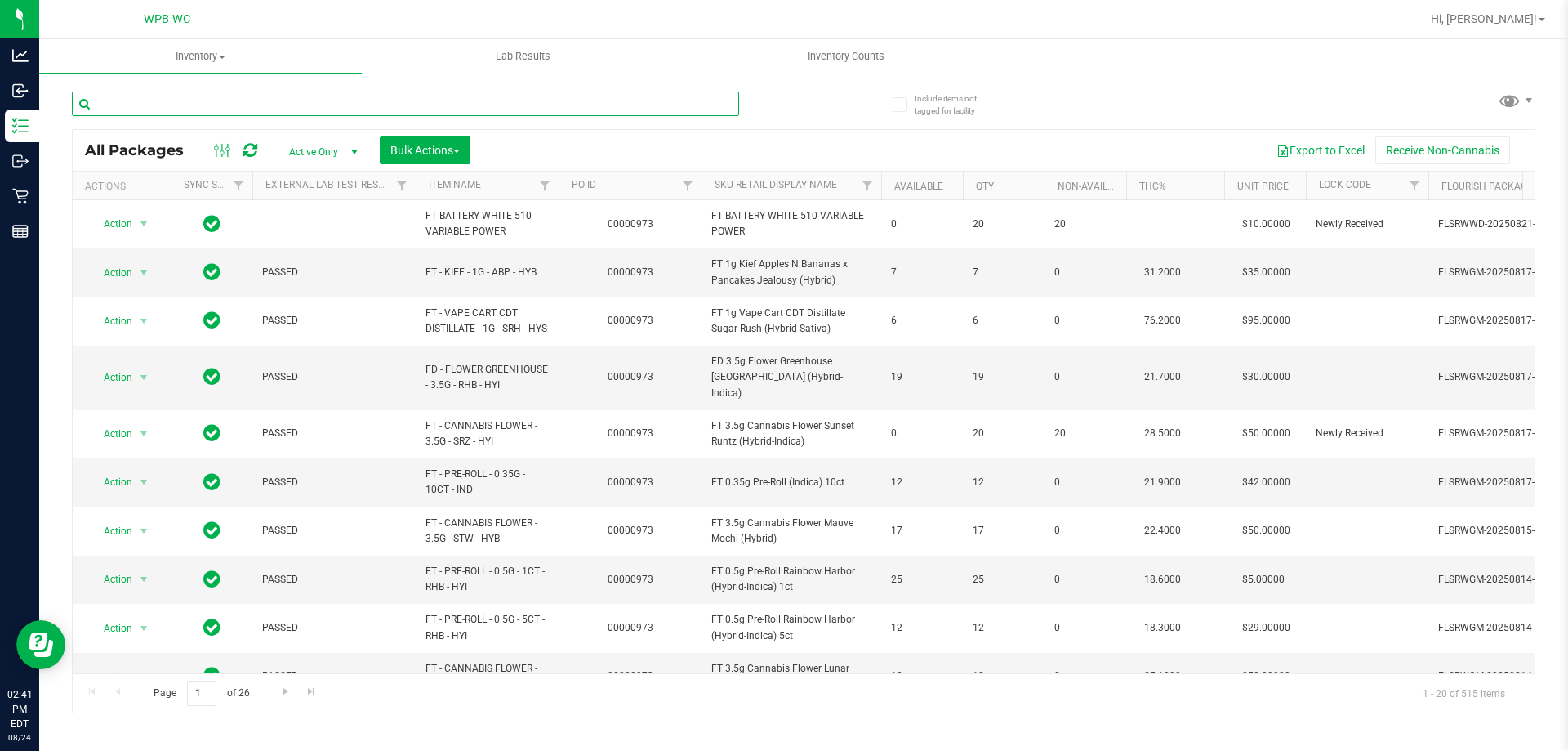
click at [335, 104] on input "text" at bounding box center [405, 104] width 668 height 25
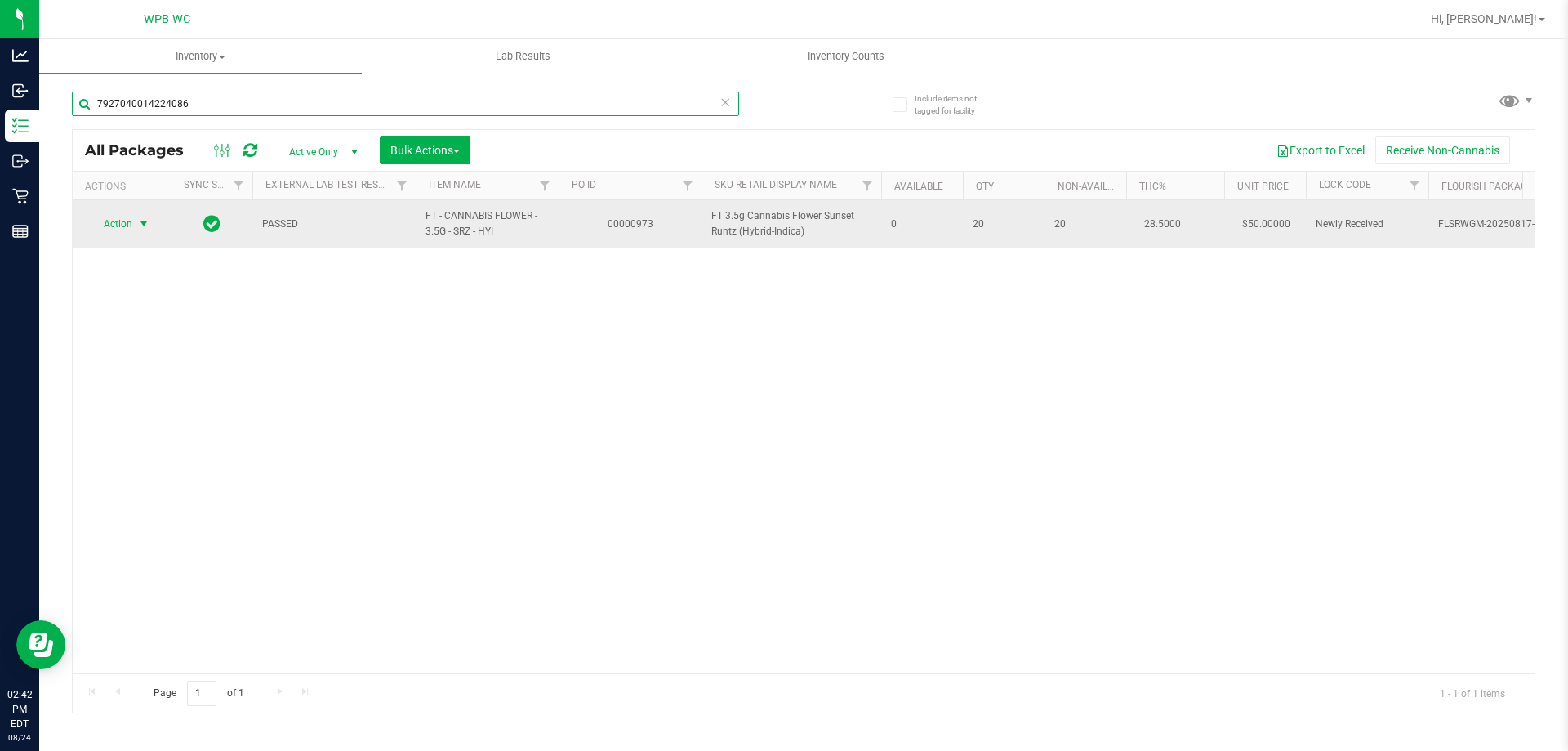
type input "7927040014224086"
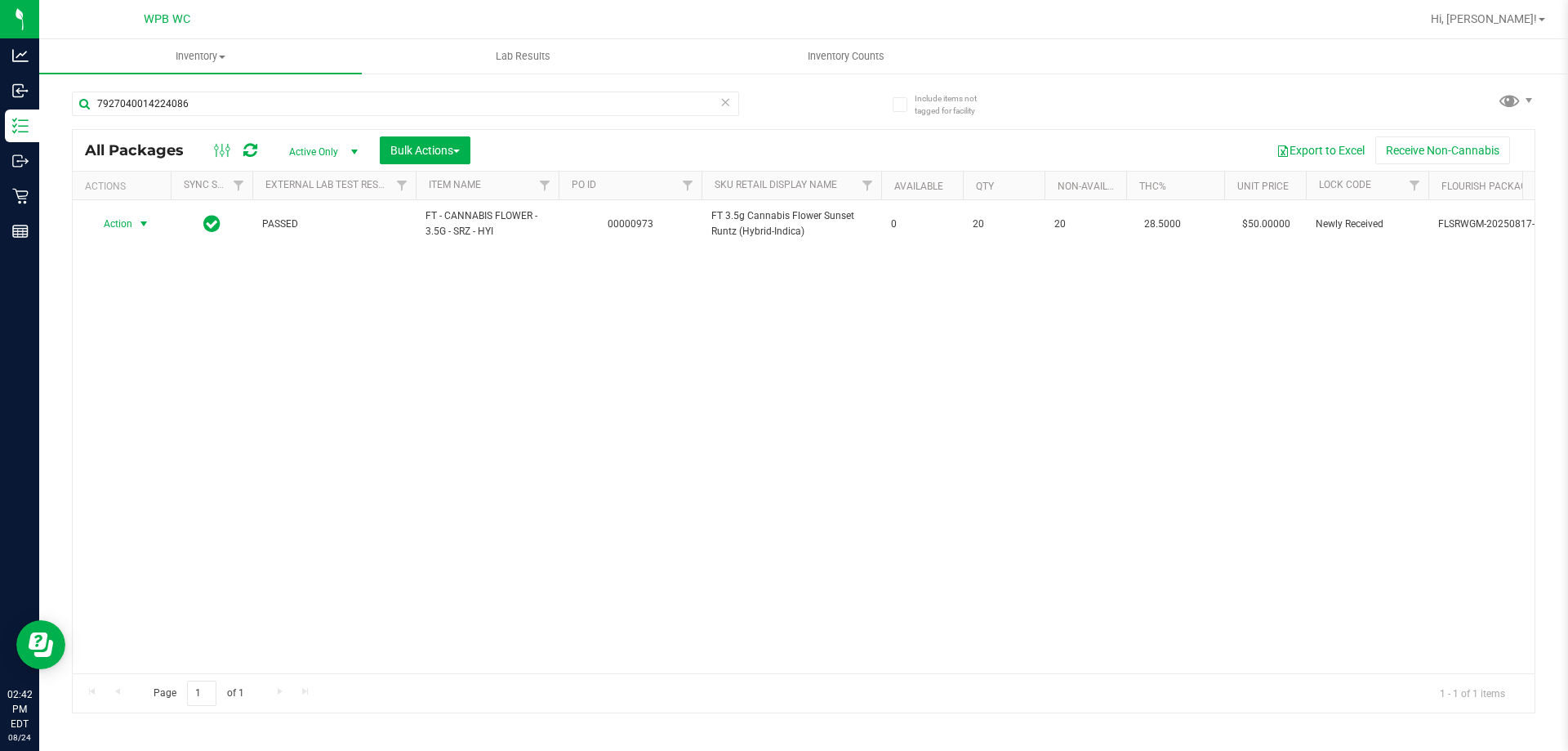
drag, startPoint x: 155, startPoint y: 220, endPoint x: 161, endPoint y: 239, distance: 19.9
click at [131, 226] on span "Action" at bounding box center [110, 224] width 44 height 23
click at [124, 407] on li "Unlock package" at bounding box center [141, 419] width 105 height 25
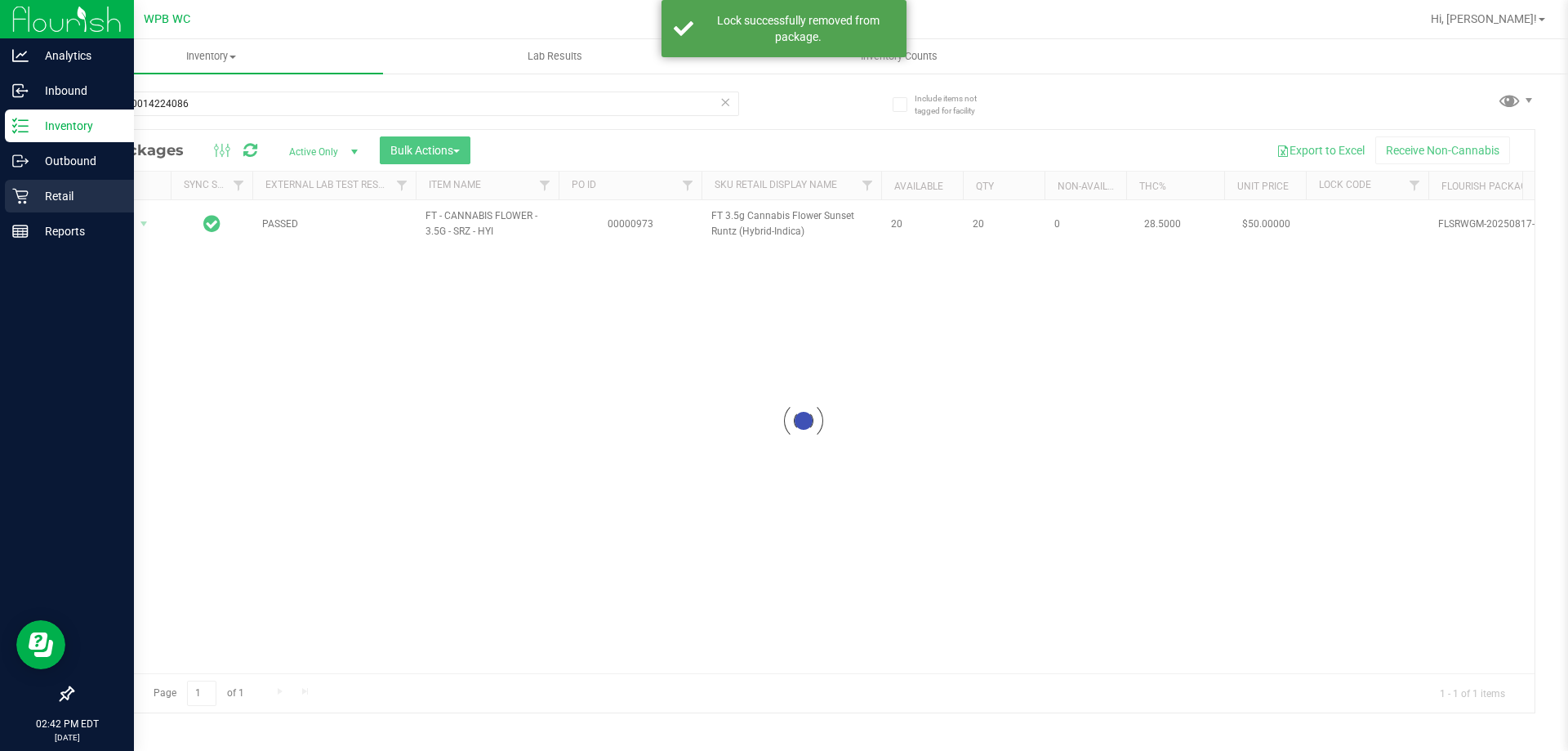
click at [32, 197] on p "Retail" at bounding box center [77, 195] width 98 height 20
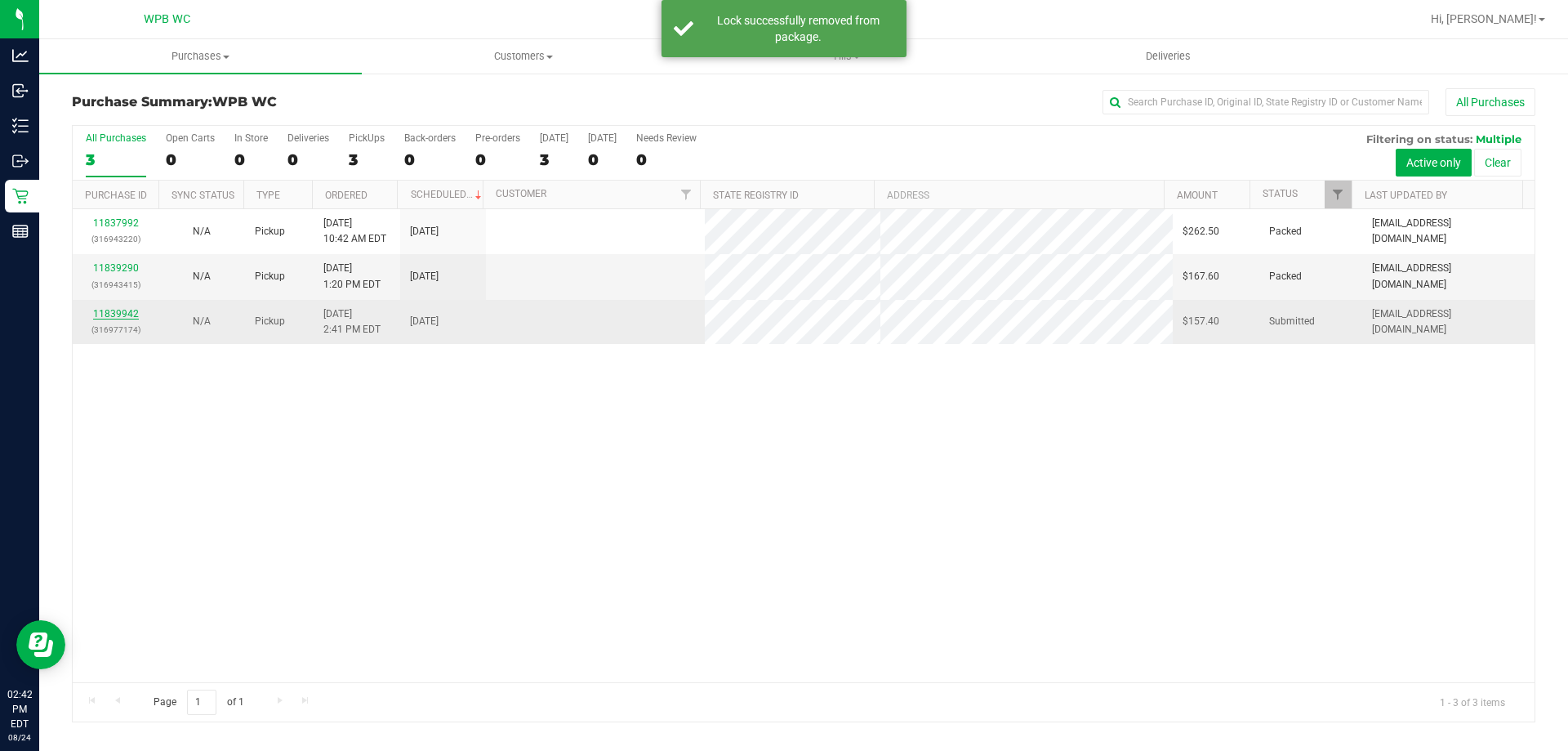
click at [109, 312] on link "11839942" at bounding box center [116, 314] width 46 height 11
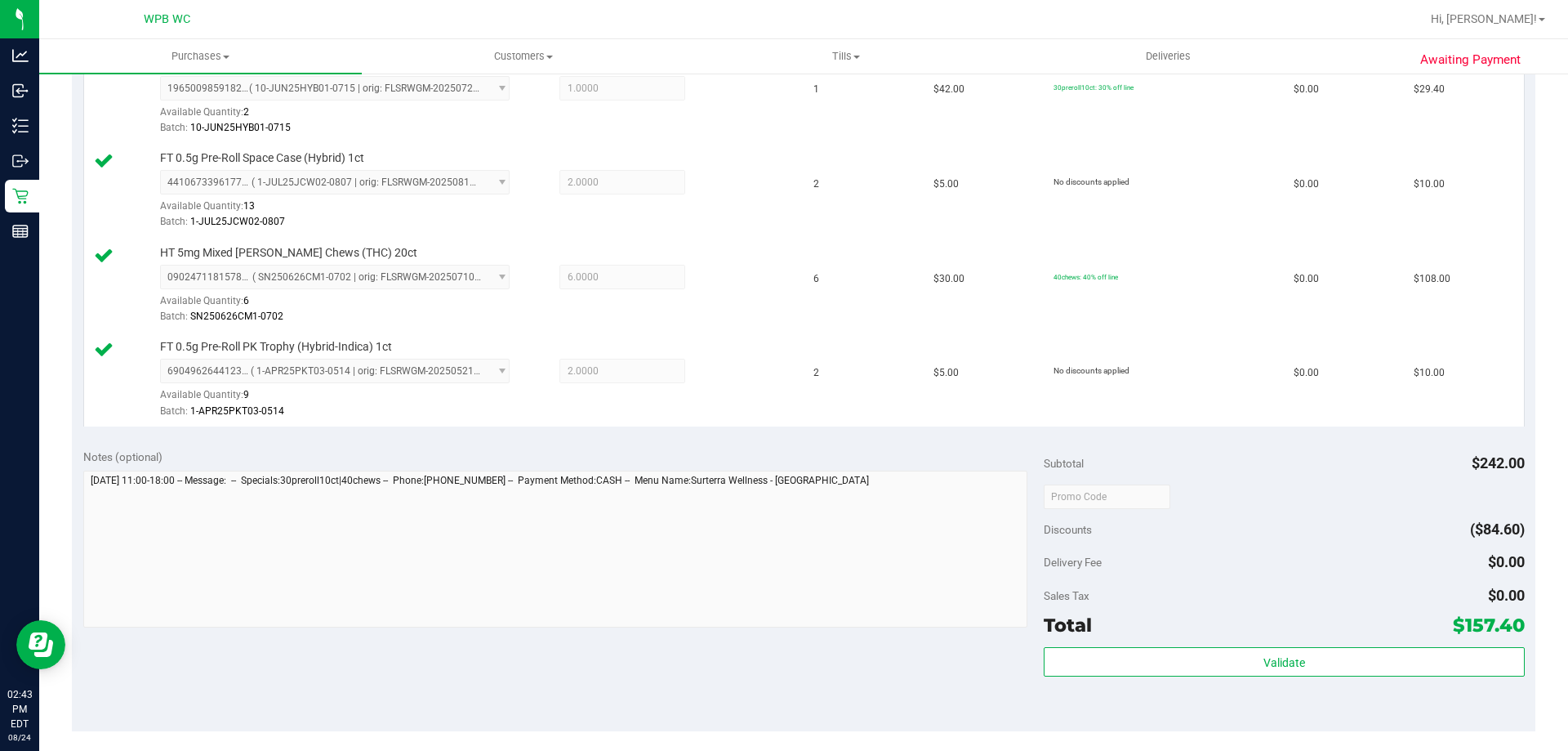
scroll to position [491, 0]
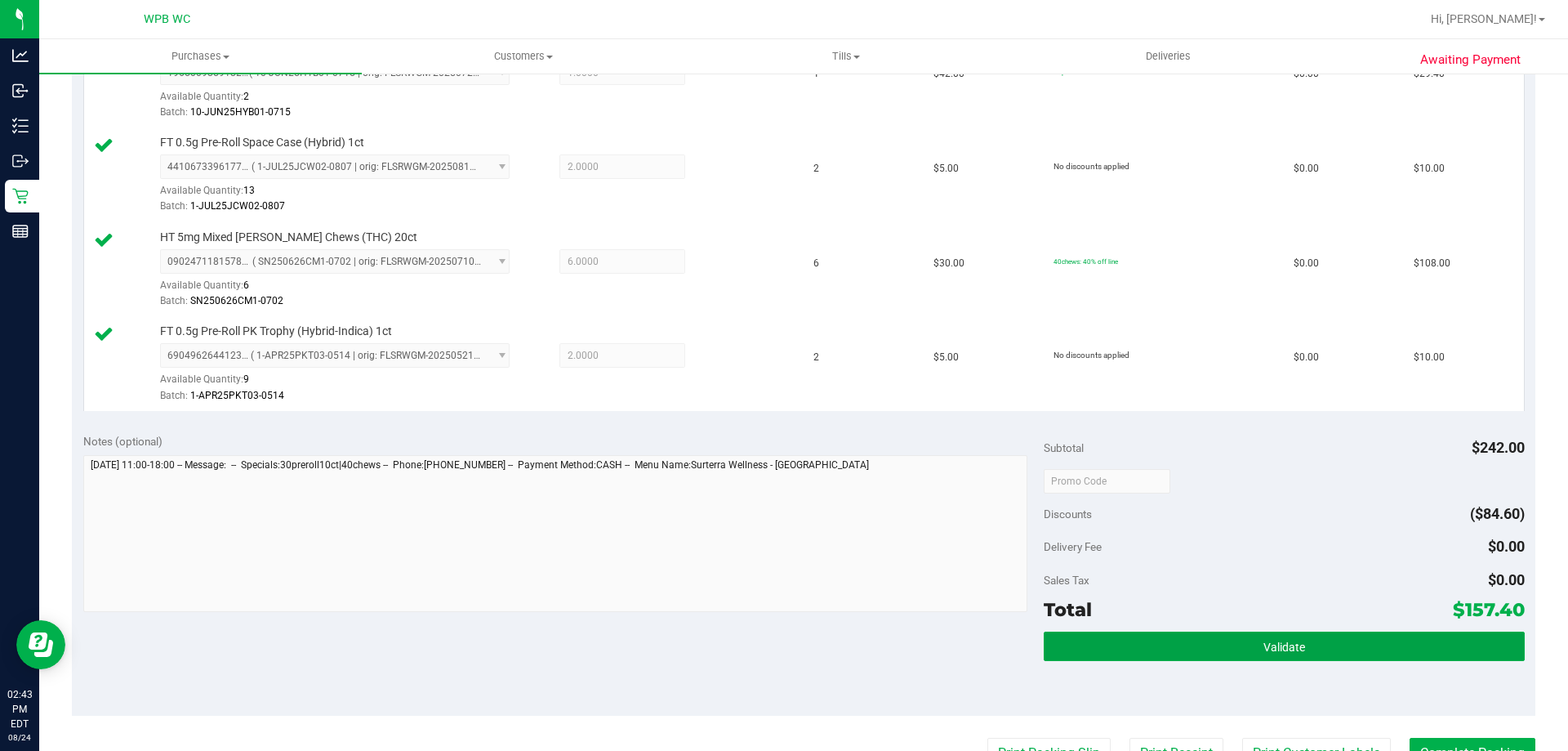
drag, startPoint x: 1186, startPoint y: 632, endPoint x: 1127, endPoint y: 606, distance: 64.5
click at [1181, 639] on button "Validate" at bounding box center [1283, 646] width 480 height 29
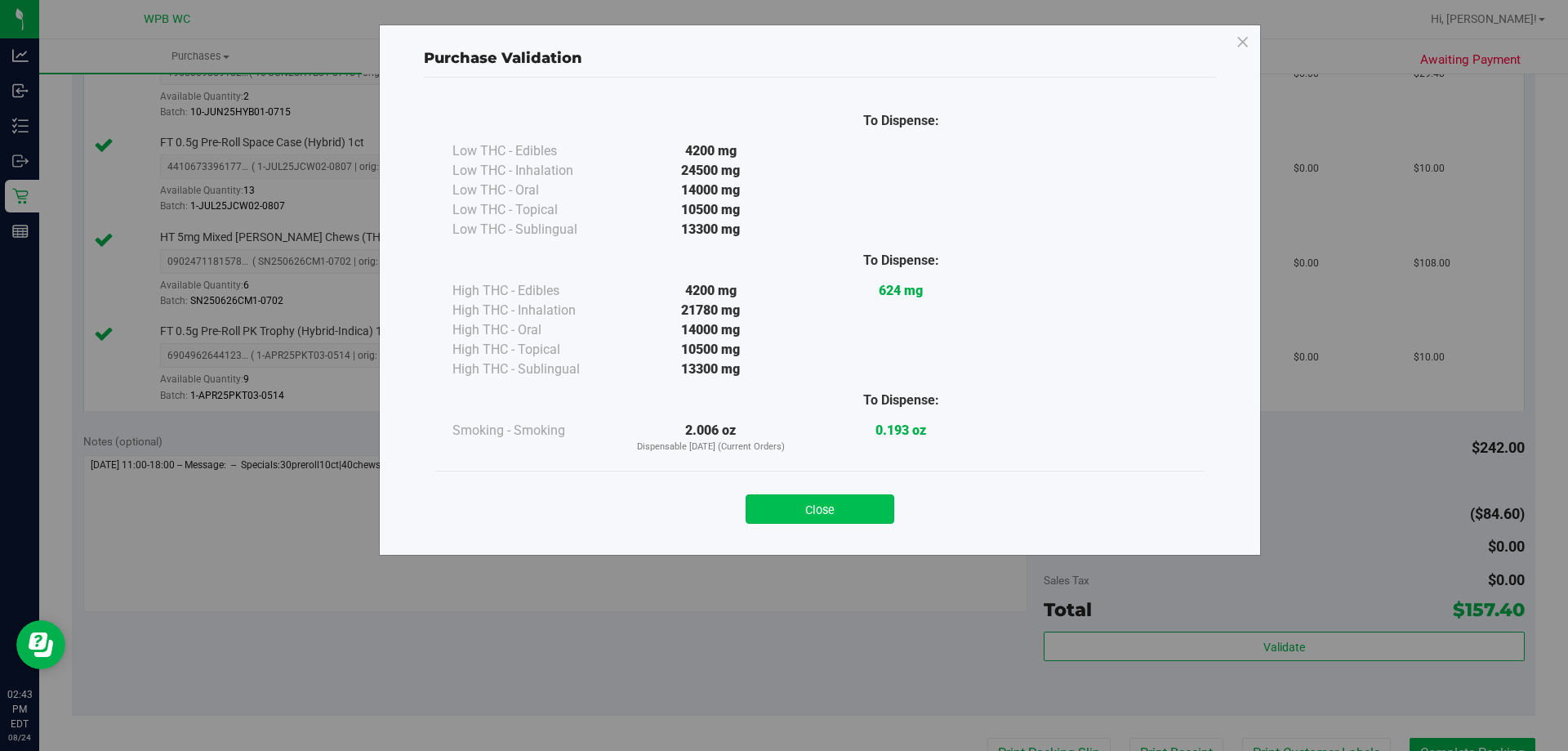
click at [847, 499] on button "Close" at bounding box center [820, 509] width 149 height 29
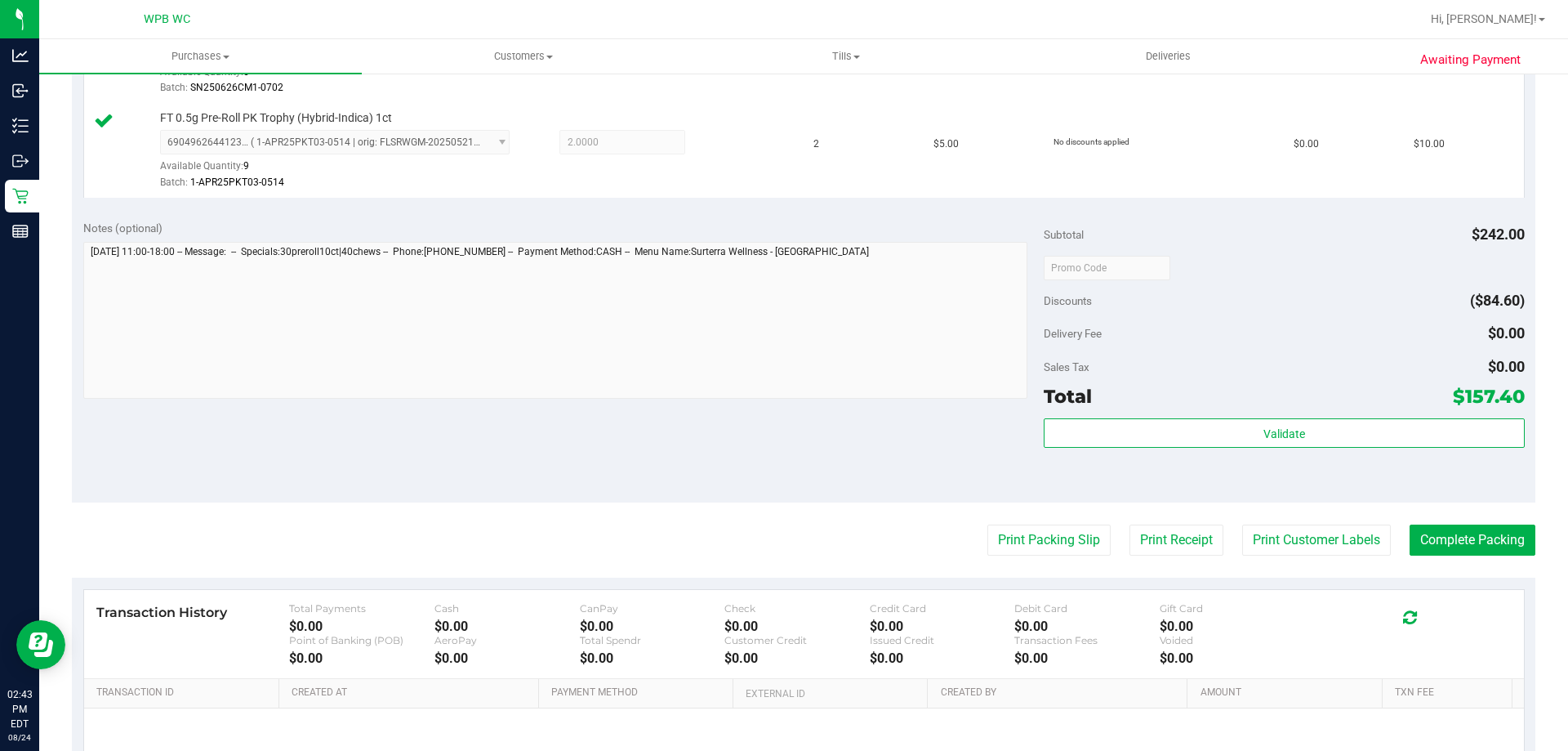
scroll to position [869, 0]
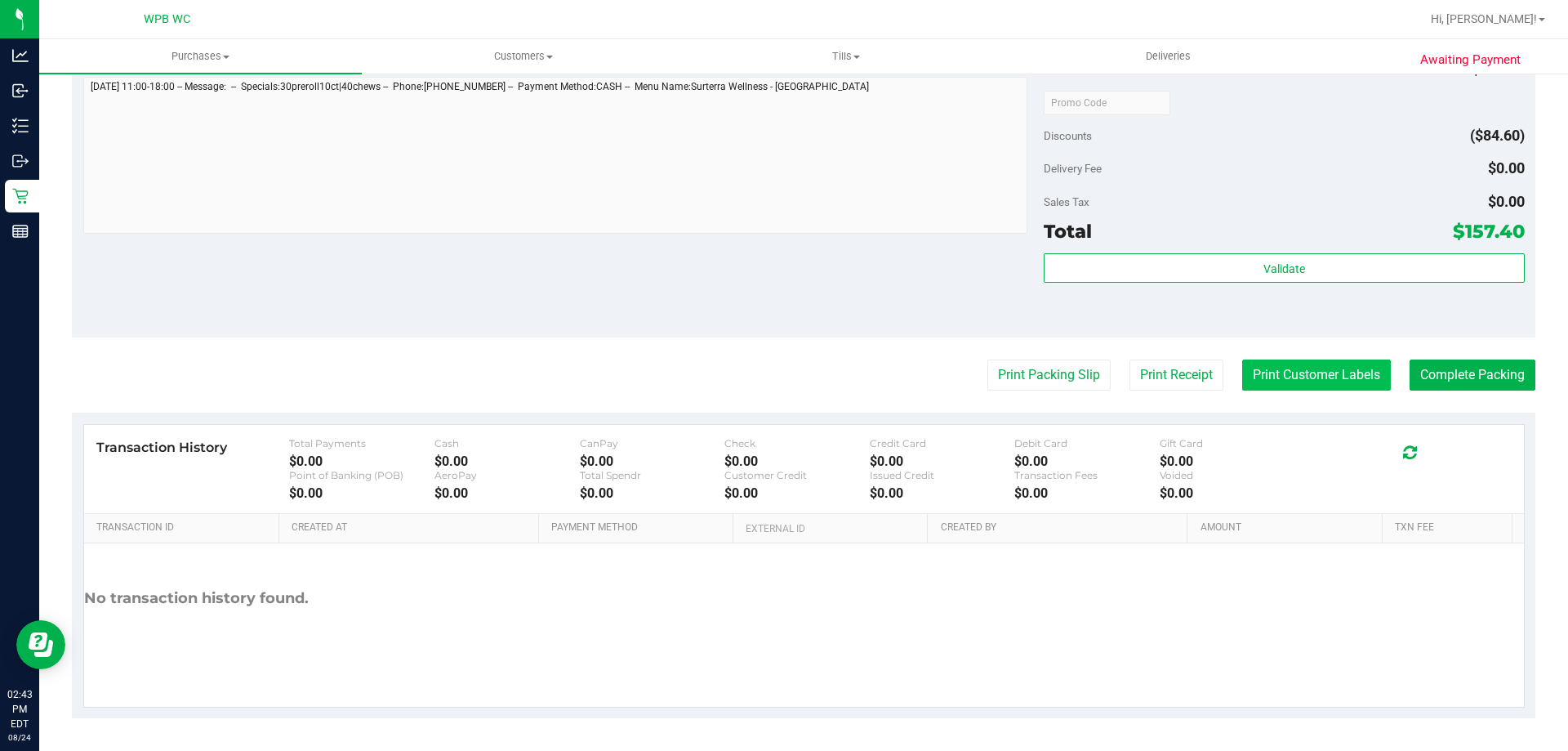
click at [1259, 369] on button "Print Customer Labels" at bounding box center [1316, 375] width 149 height 31
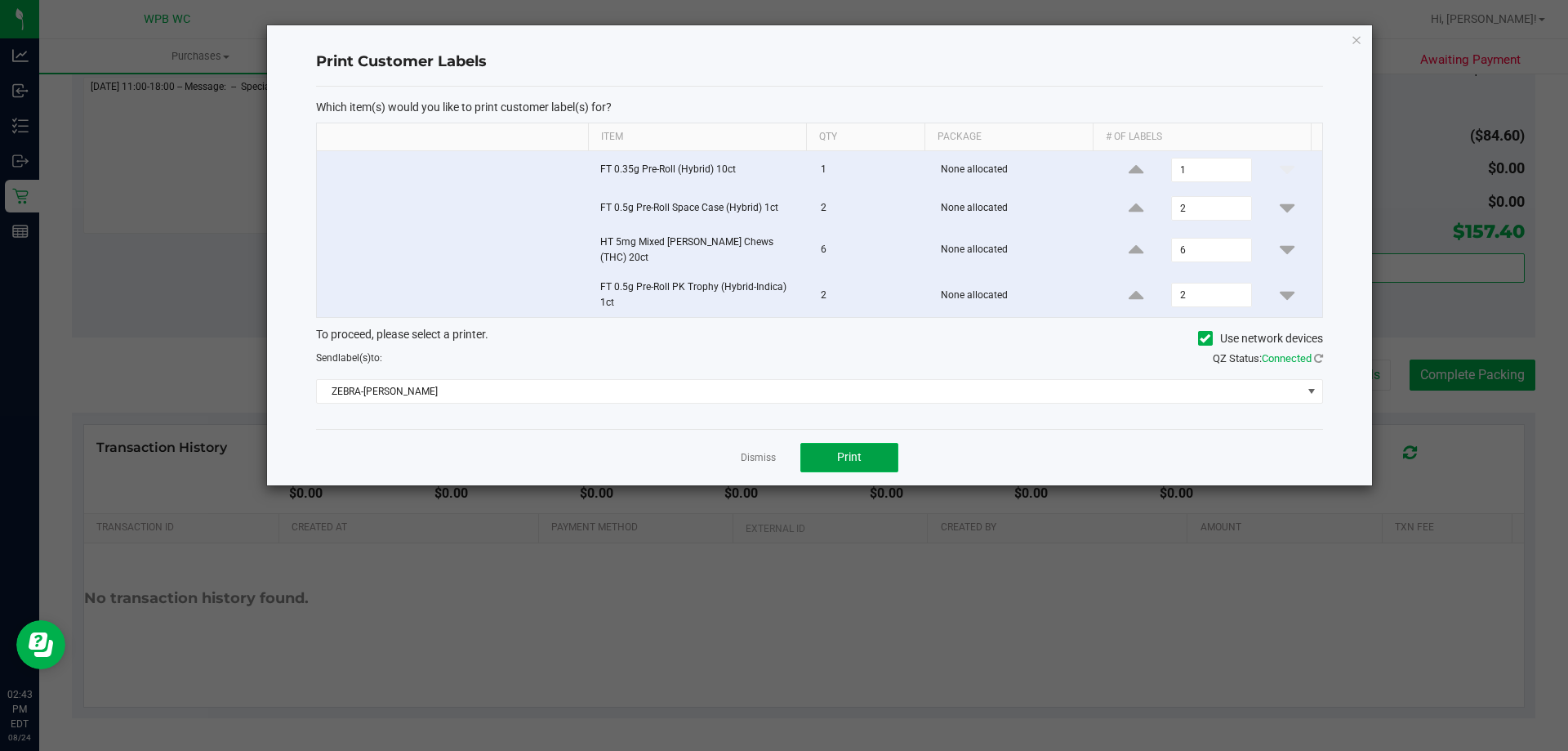
click at [825, 446] on button "Print" at bounding box center [850, 457] width 98 height 29
click at [749, 451] on link "Dismiss" at bounding box center [758, 458] width 35 height 14
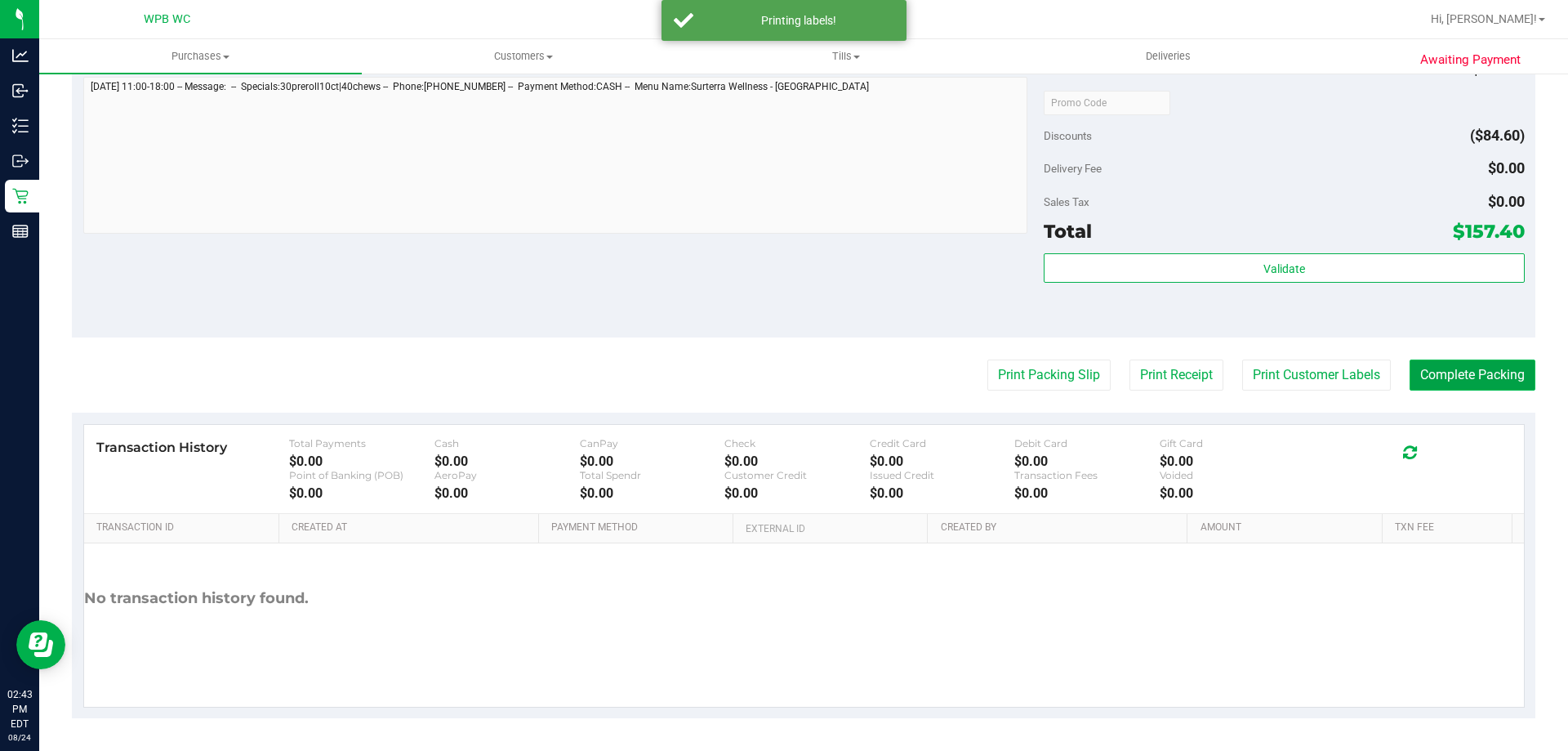
click at [1437, 375] on button "Complete Packing" at bounding box center [1472, 375] width 125 height 31
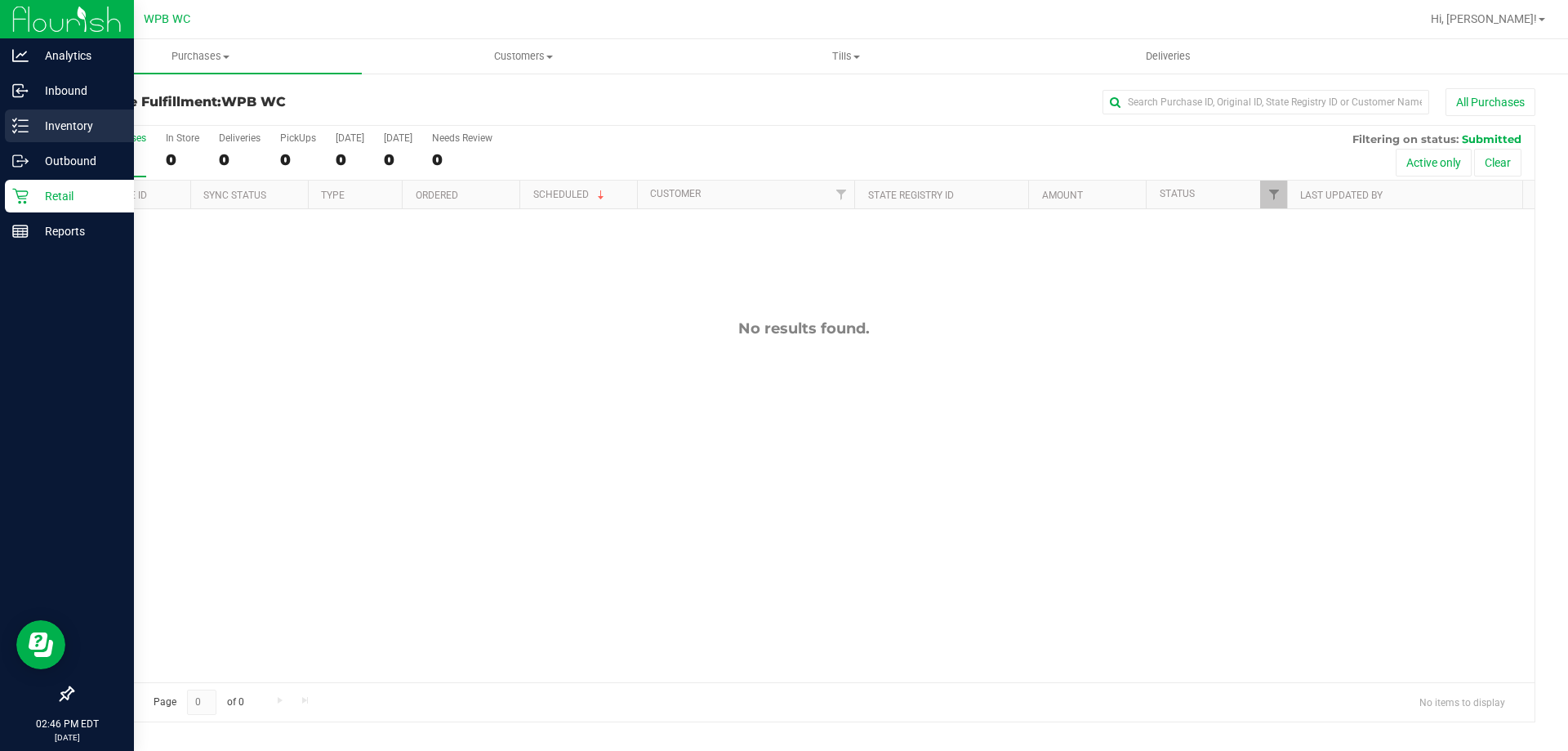
click at [55, 119] on p "Inventory" at bounding box center [77, 125] width 98 height 20
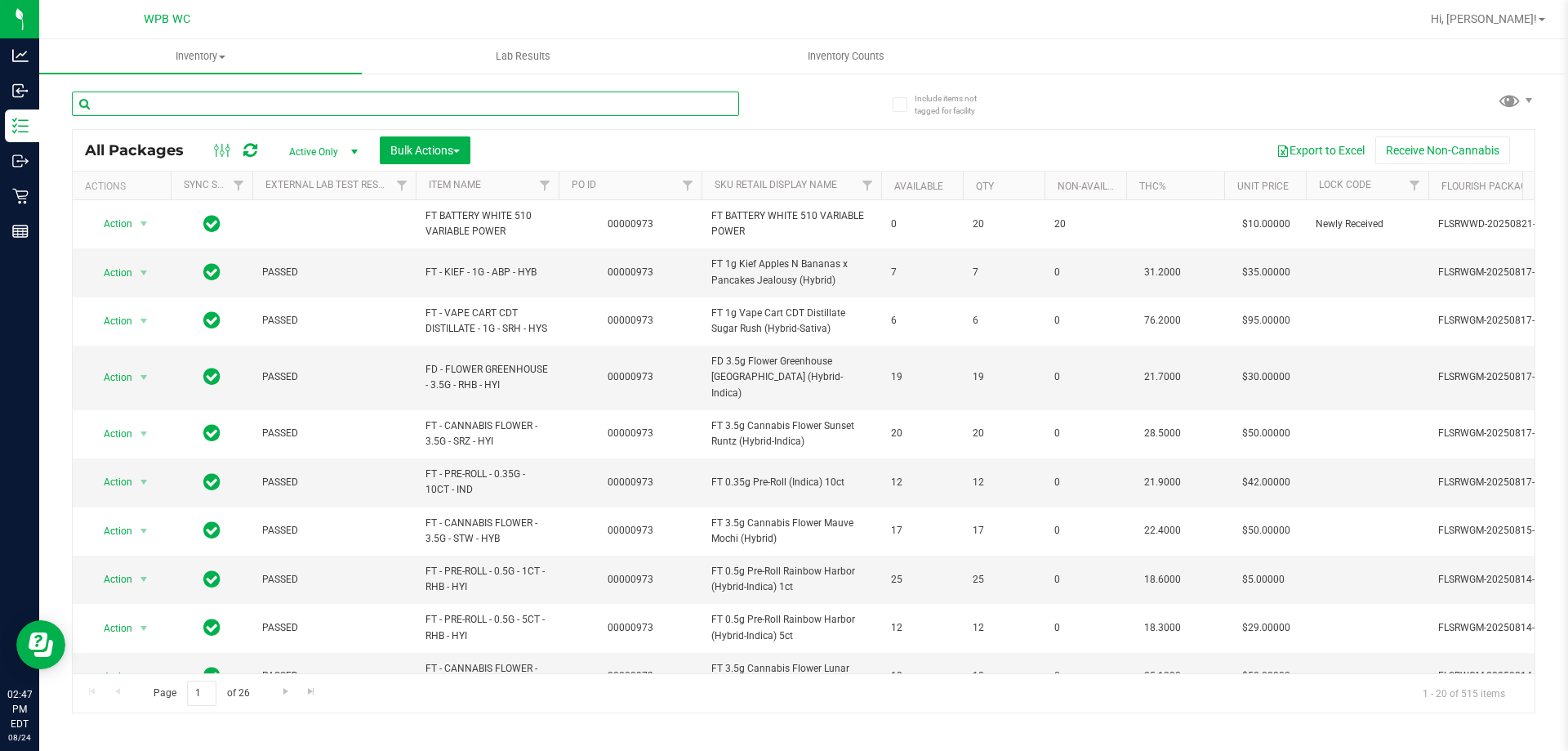
click at [226, 103] on input "text" at bounding box center [405, 104] width 668 height 25
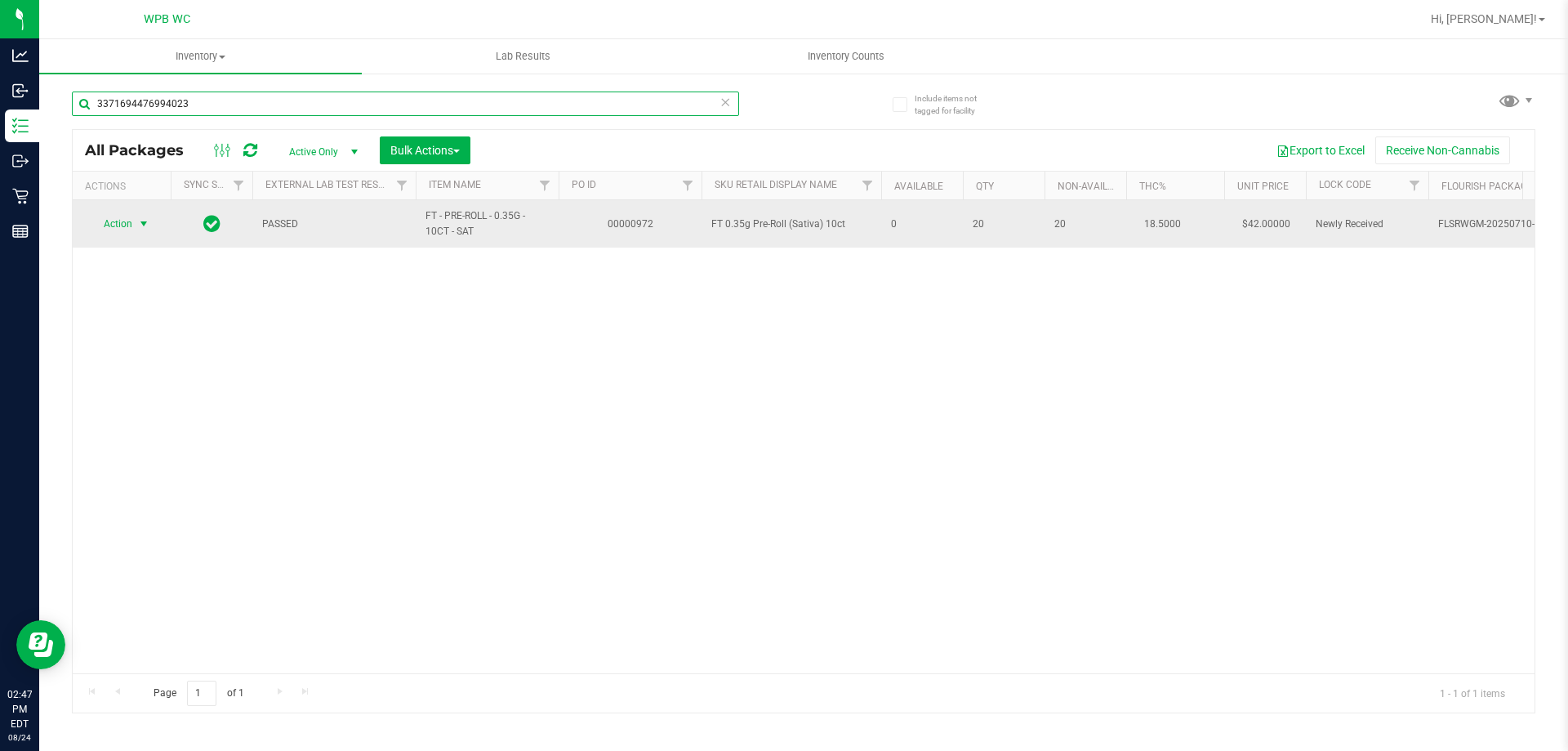
type input "3371694476994023"
click at [148, 224] on span "select" at bounding box center [144, 224] width 13 height 13
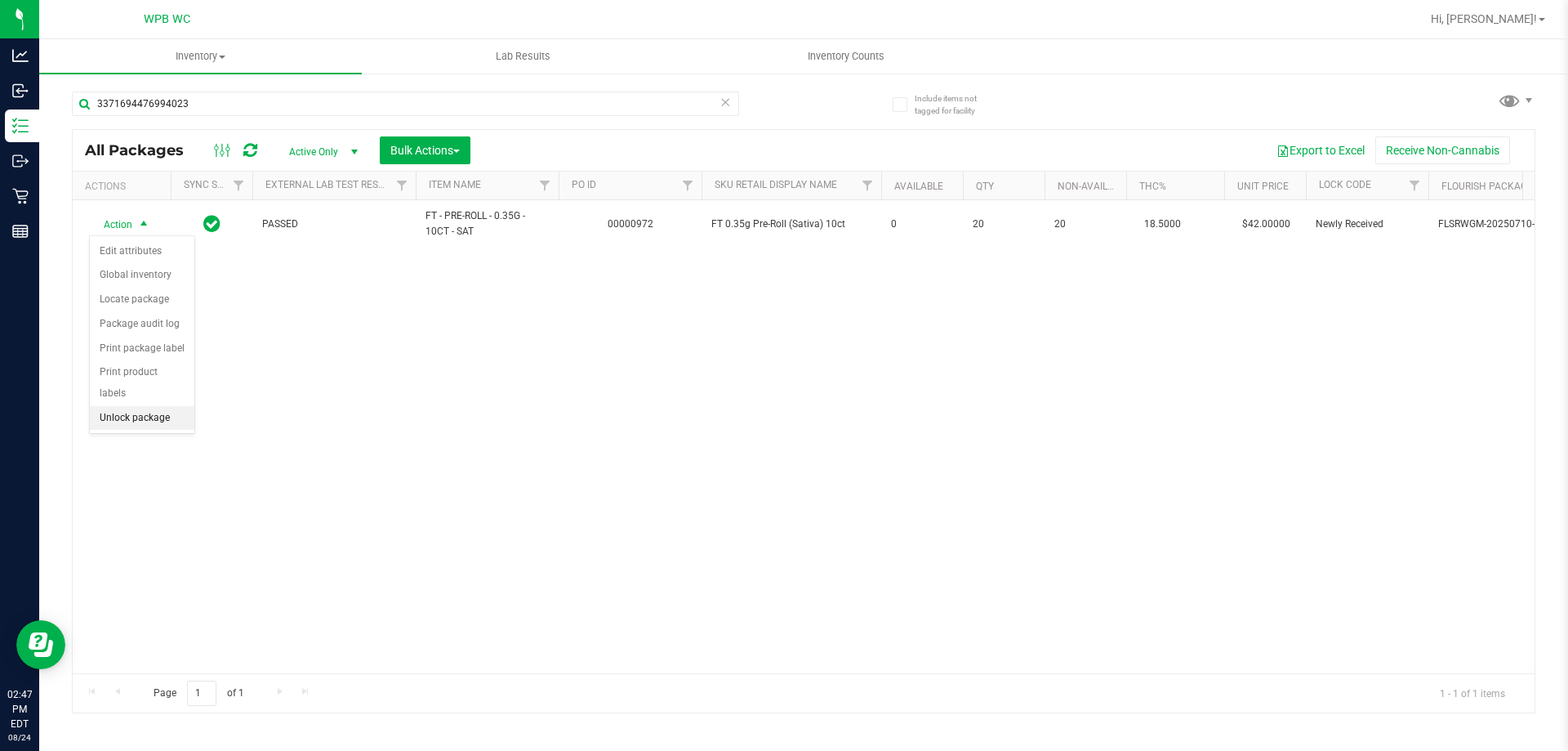
click at [158, 407] on li "Unlock package" at bounding box center [141, 419] width 105 height 25
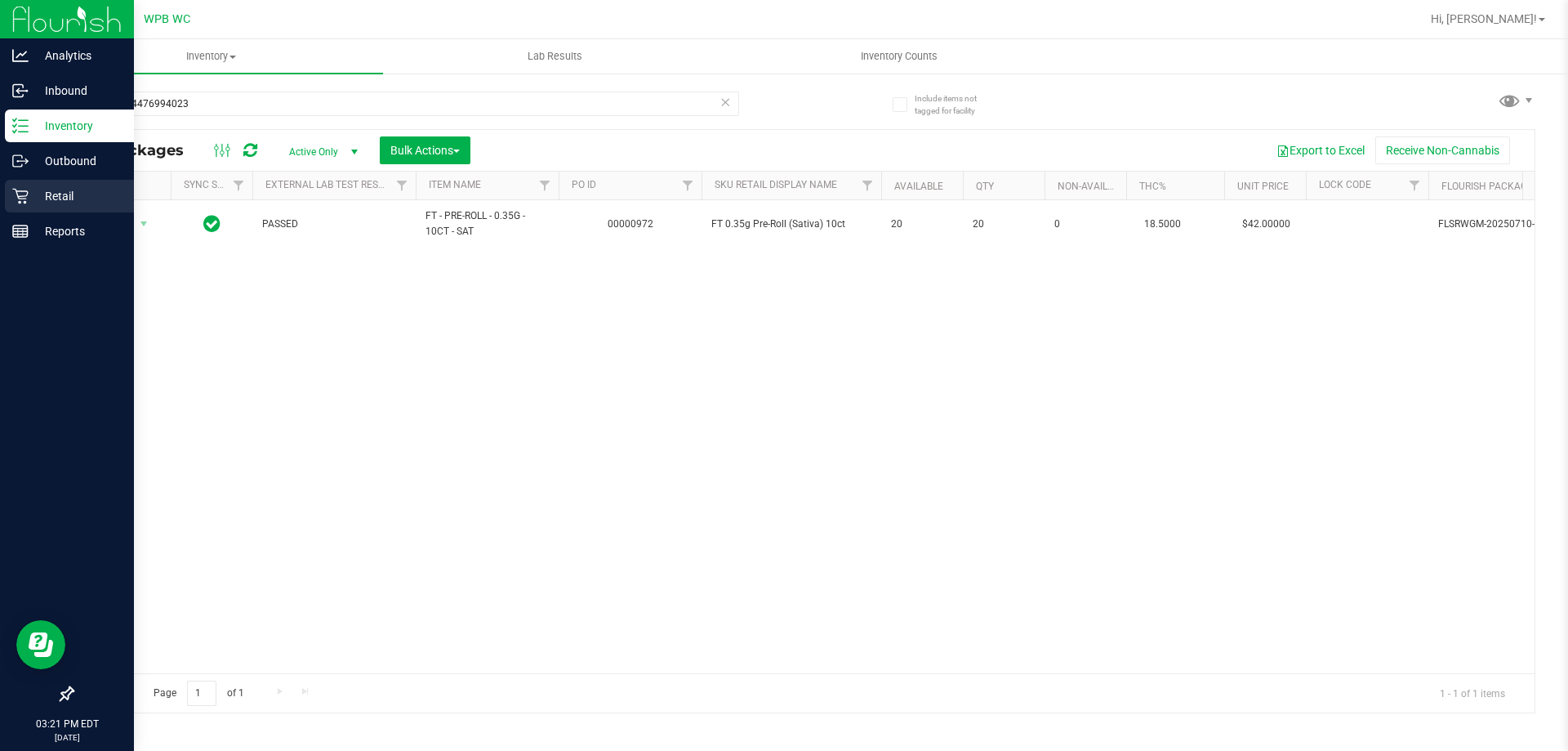
click at [39, 196] on p "Retail" at bounding box center [77, 195] width 98 height 20
